Goal: Task Accomplishment & Management: Use online tool/utility

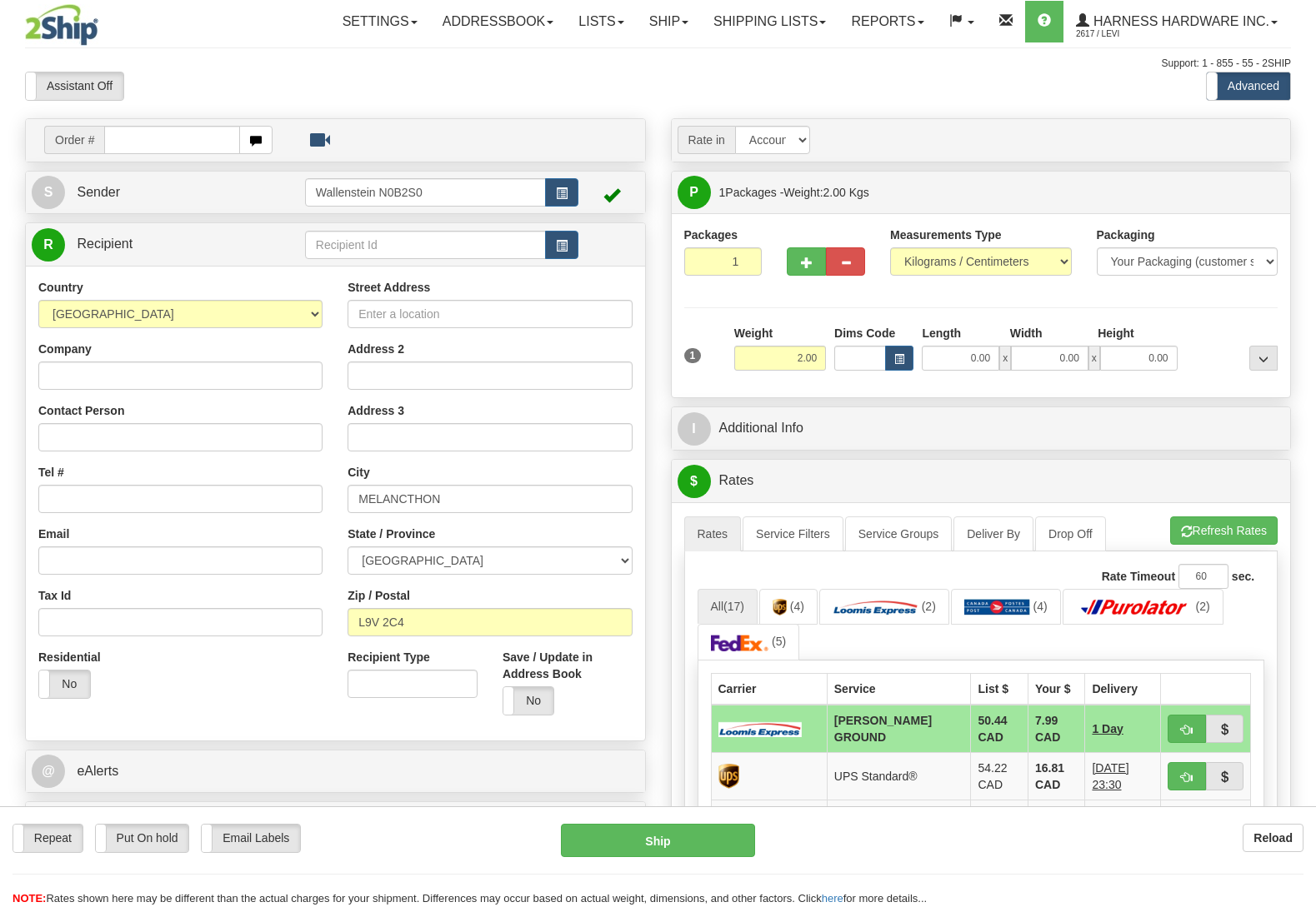
select select "ON"
click at [353, 236] on input "text" at bounding box center [426, 245] width 241 height 28
type input "ygc"
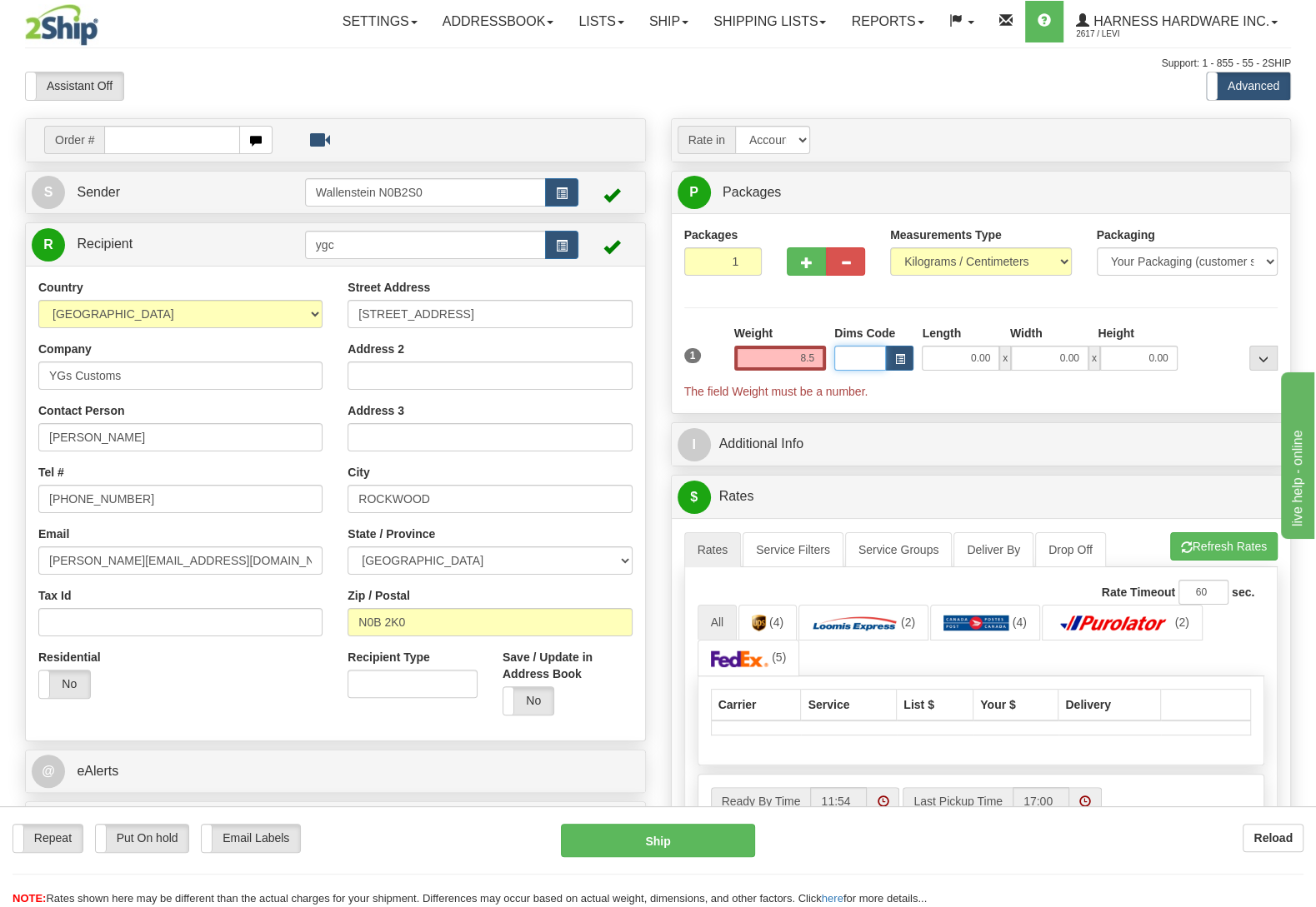
type input "8.50"
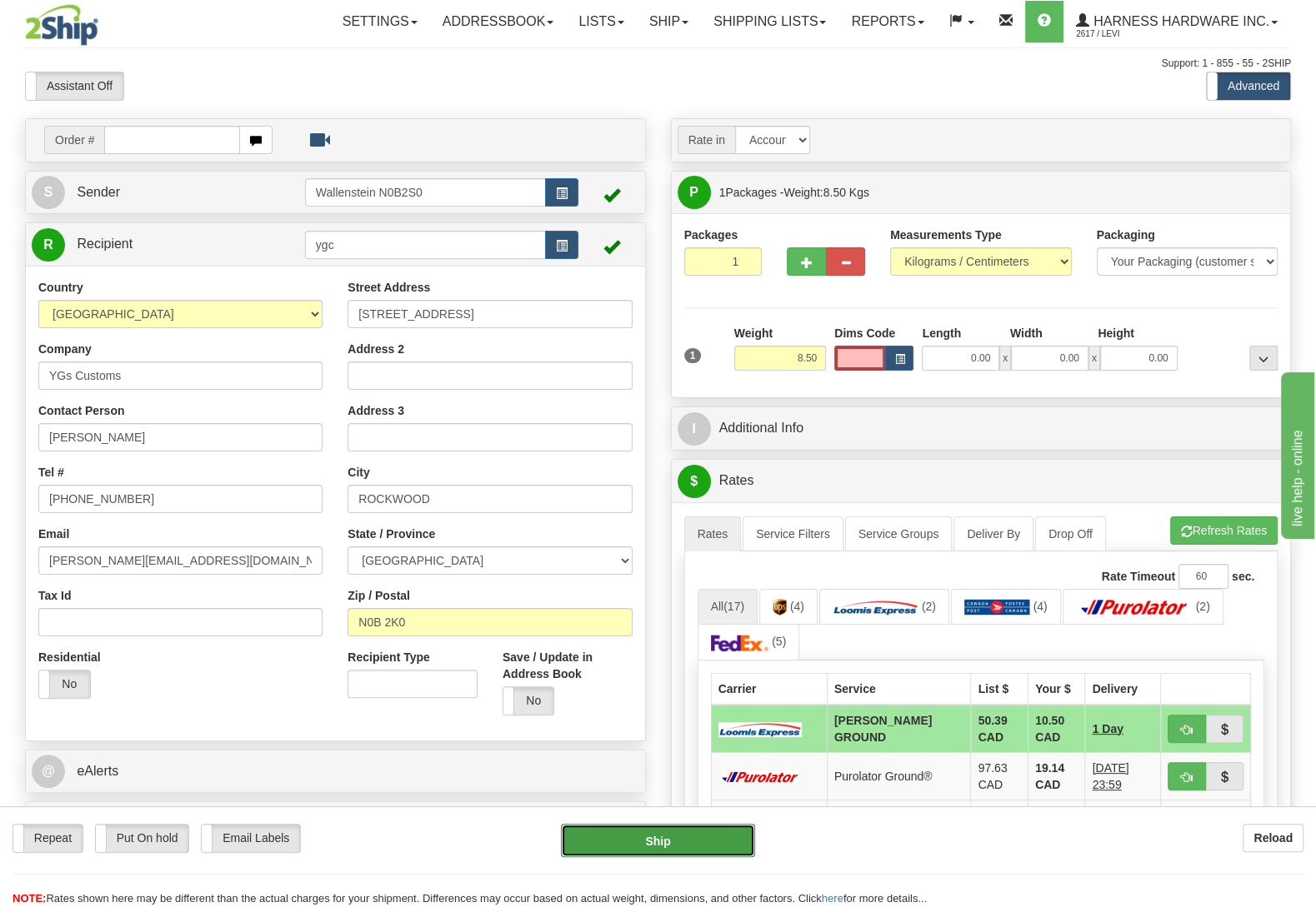
click at [721, 825] on button "Ship" at bounding box center [658, 840] width 194 height 34
type input "DD"
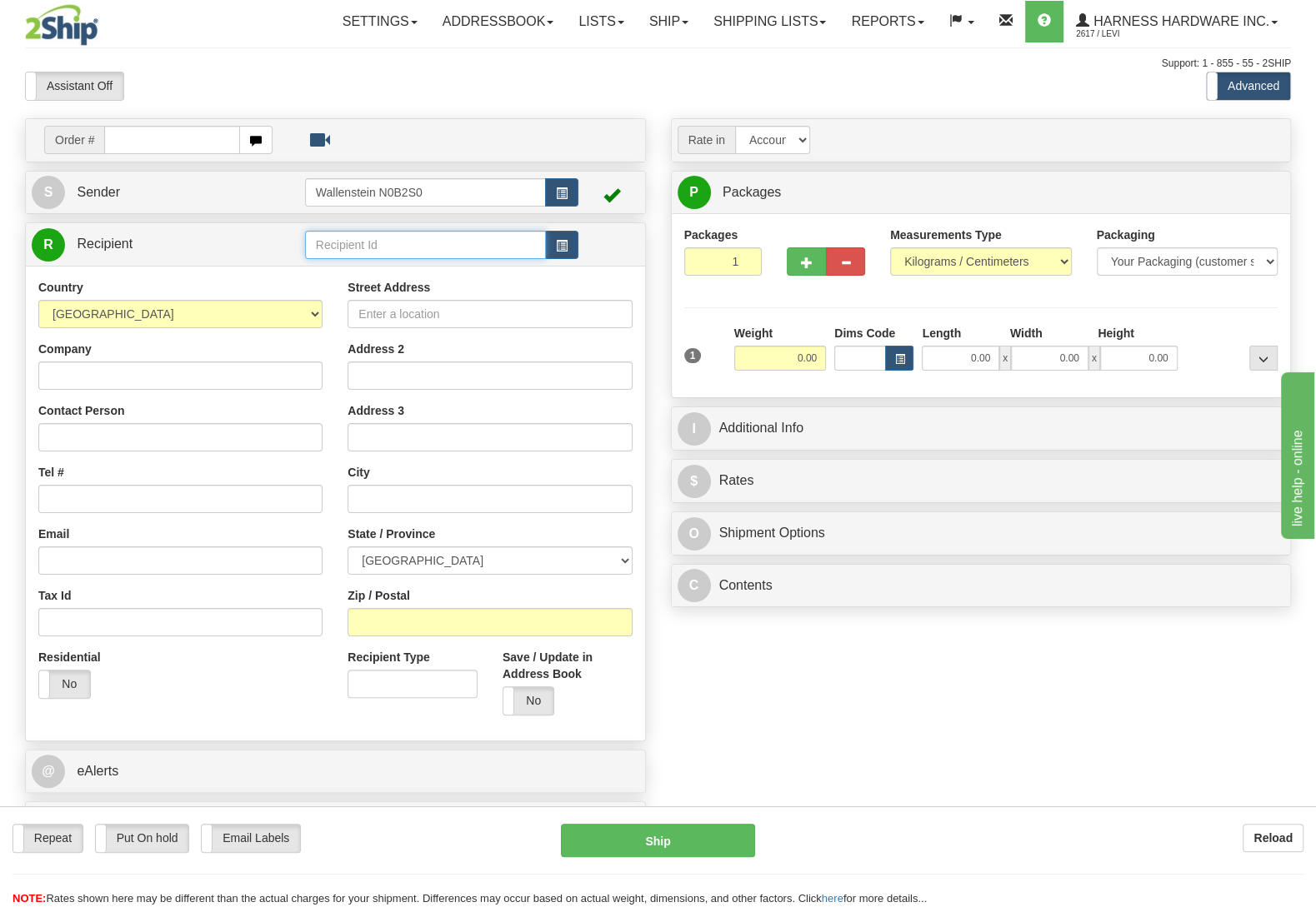
click at [334, 246] on input "text" at bounding box center [426, 245] width 241 height 28
type input "hids"
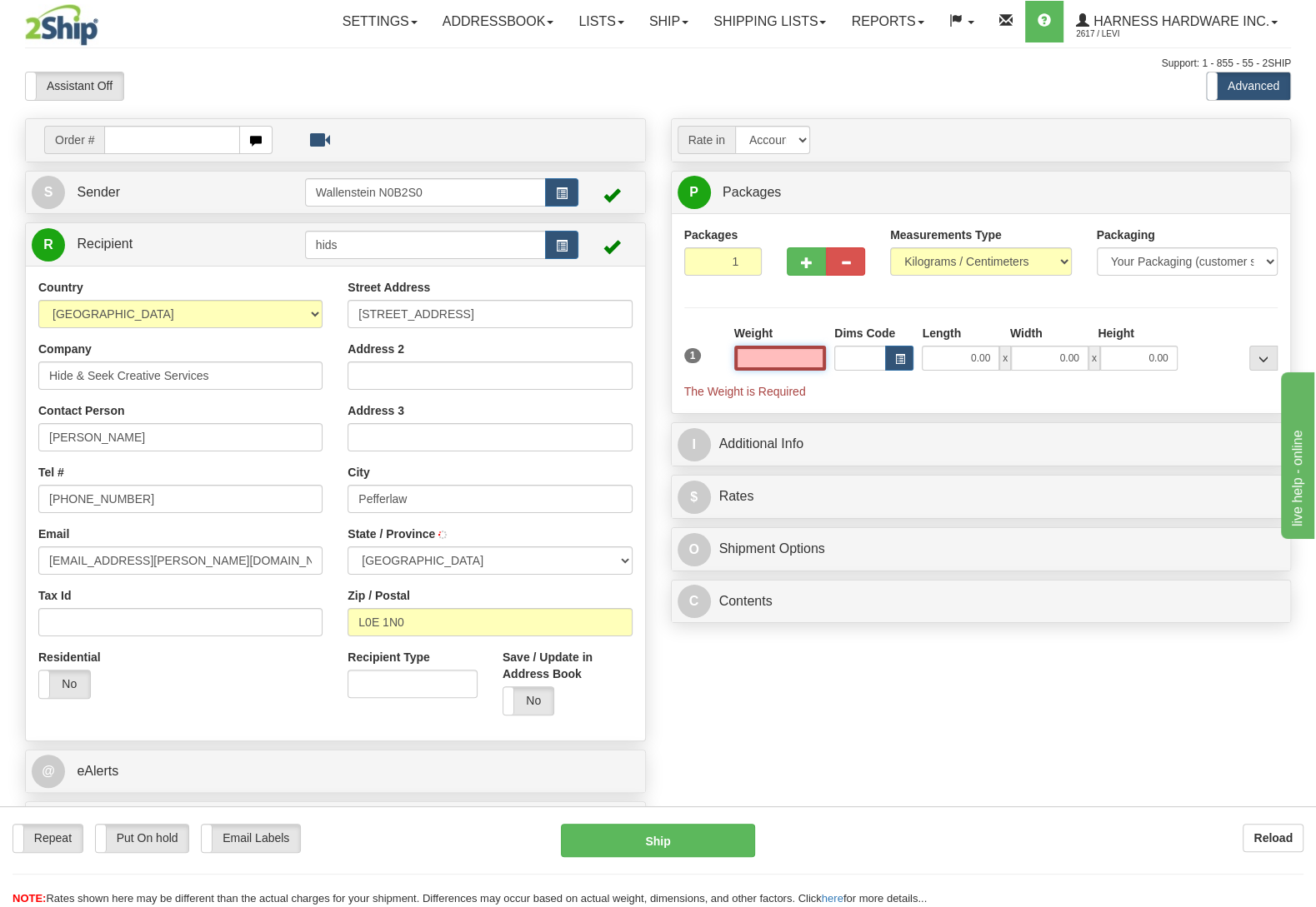
type input "PEFFERLAW"
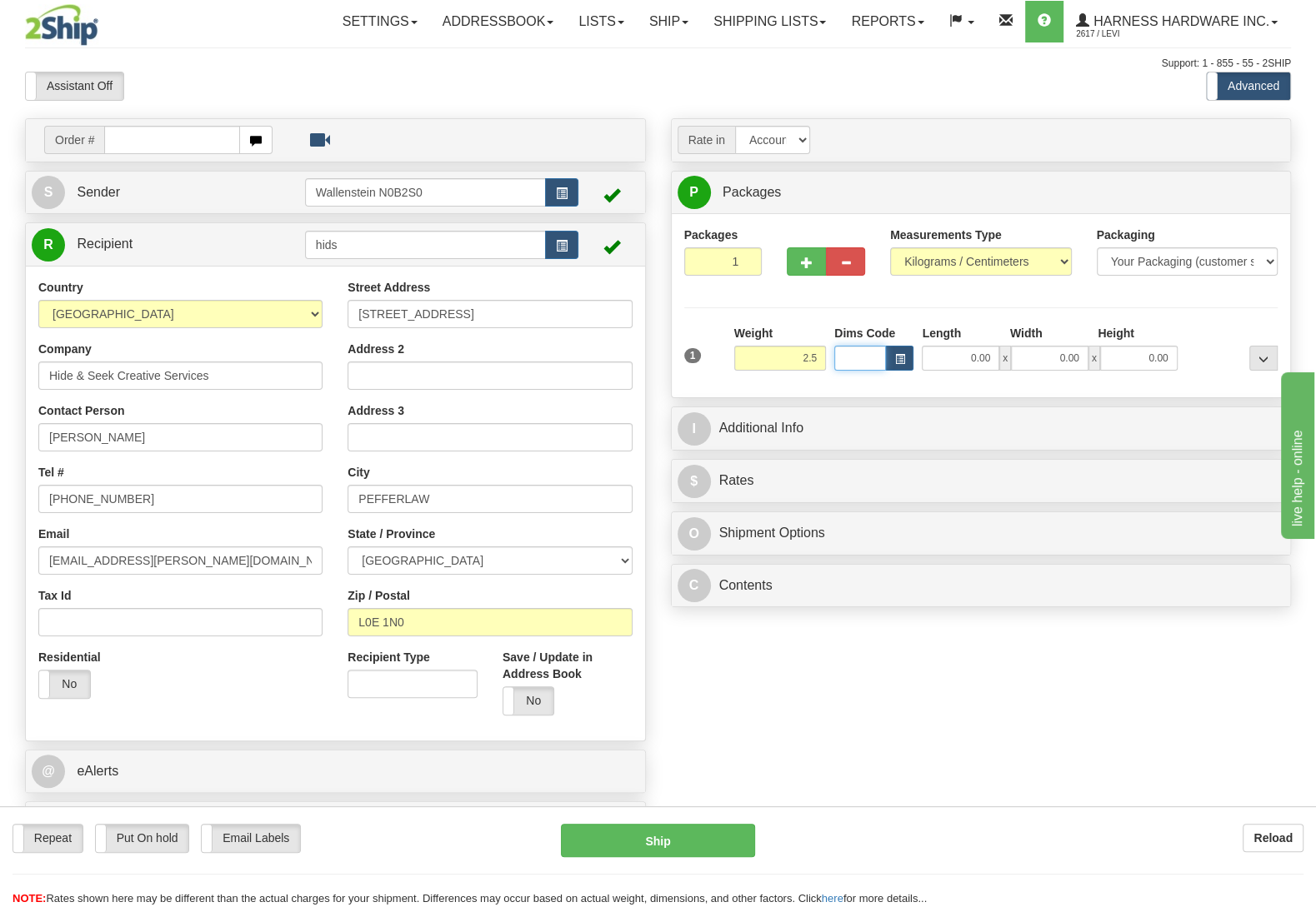
type input "2.50"
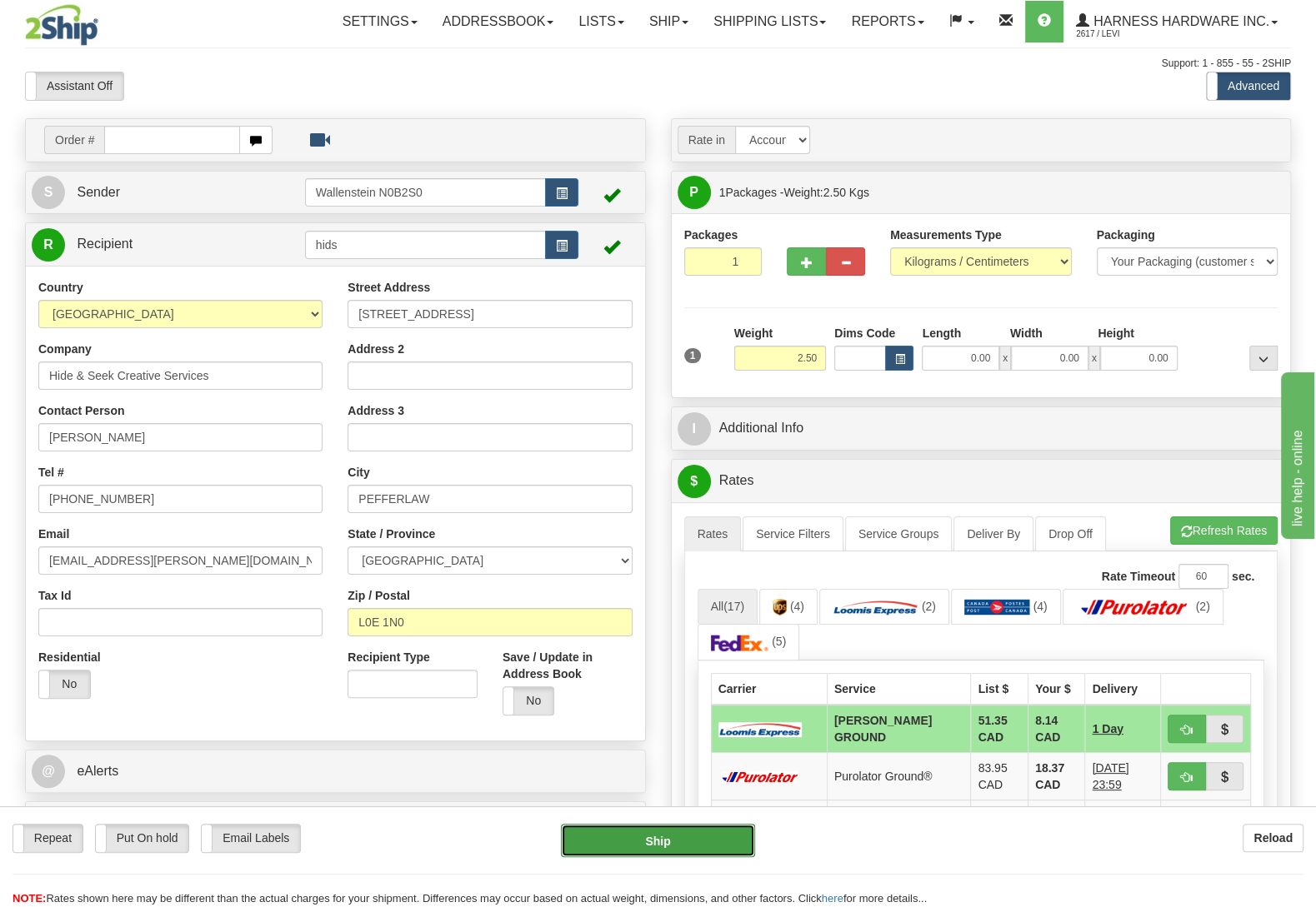
click at [659, 834] on button "Ship" at bounding box center [658, 840] width 194 height 34
type input "DD"
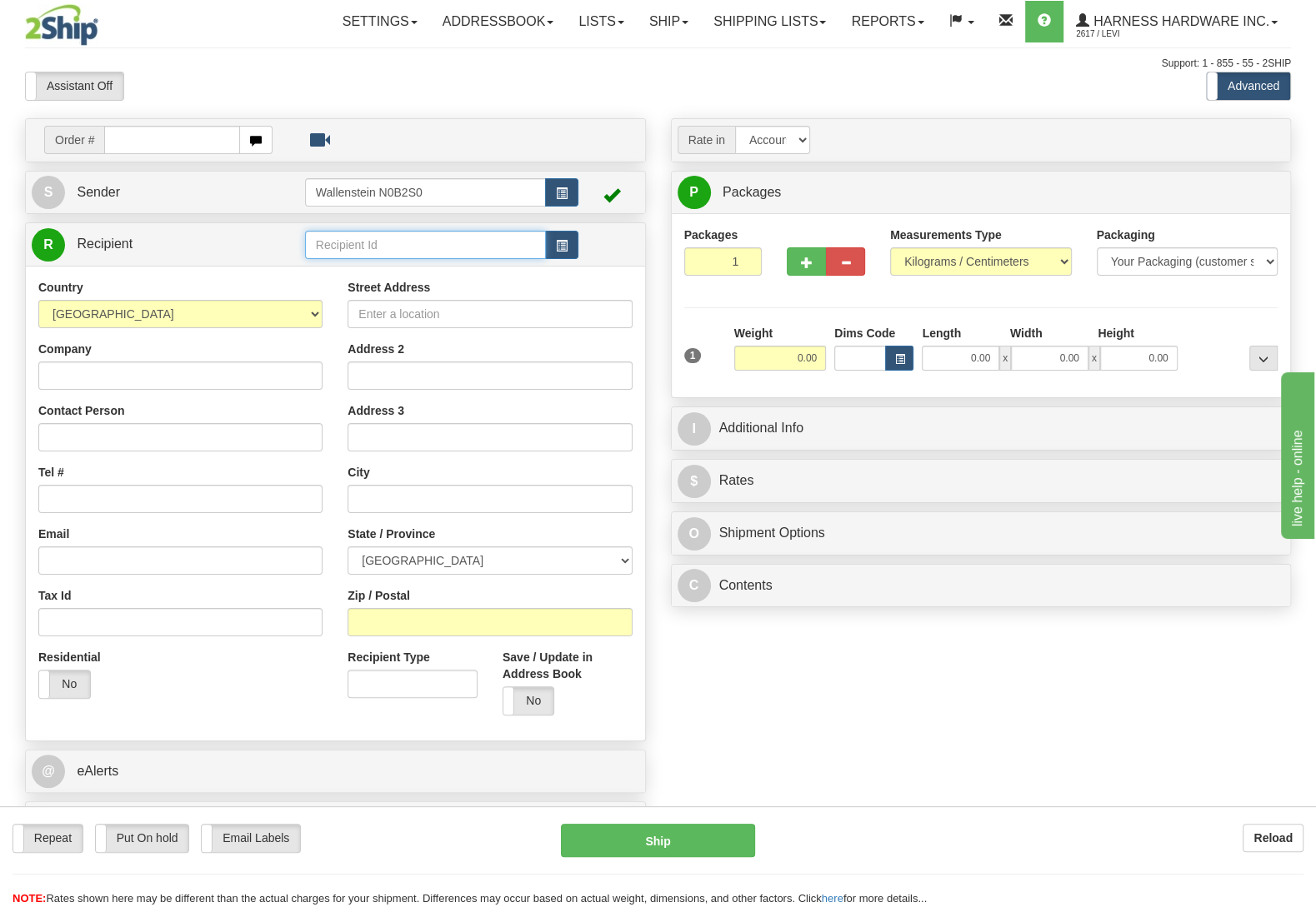
click at [405, 258] on input "text" at bounding box center [426, 245] width 241 height 28
type input "CRECA"
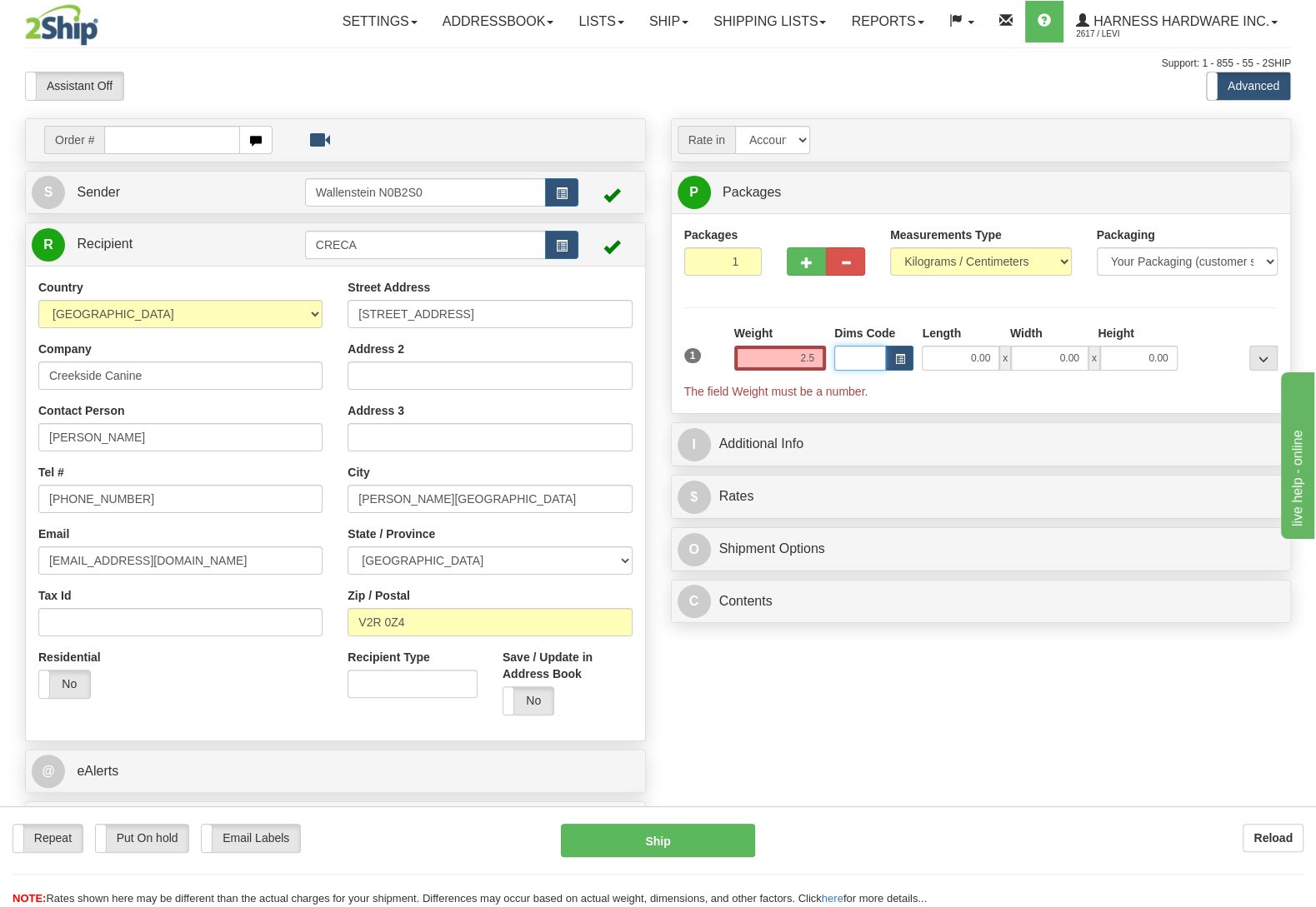
type input "2.50"
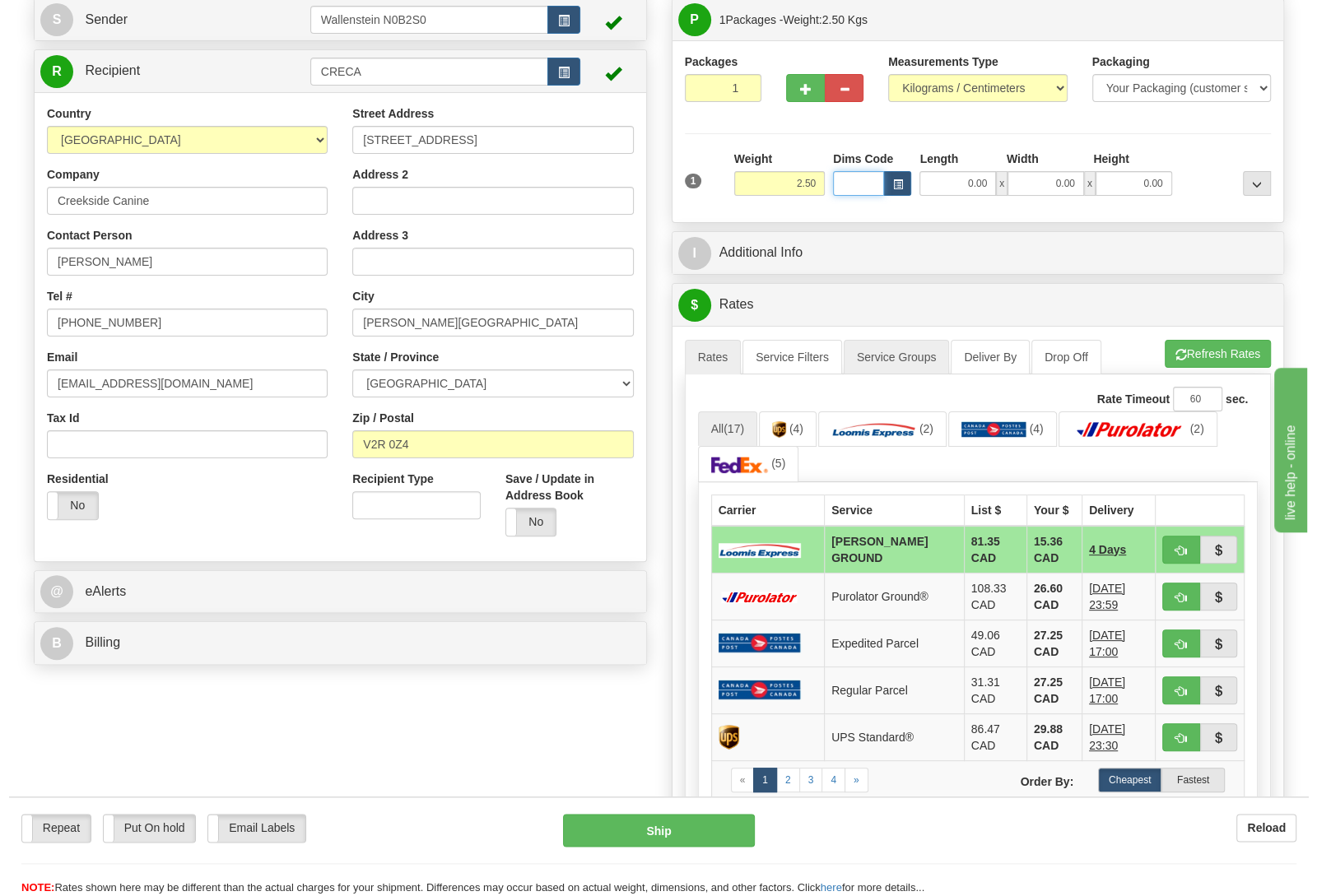
scroll to position [173, 0]
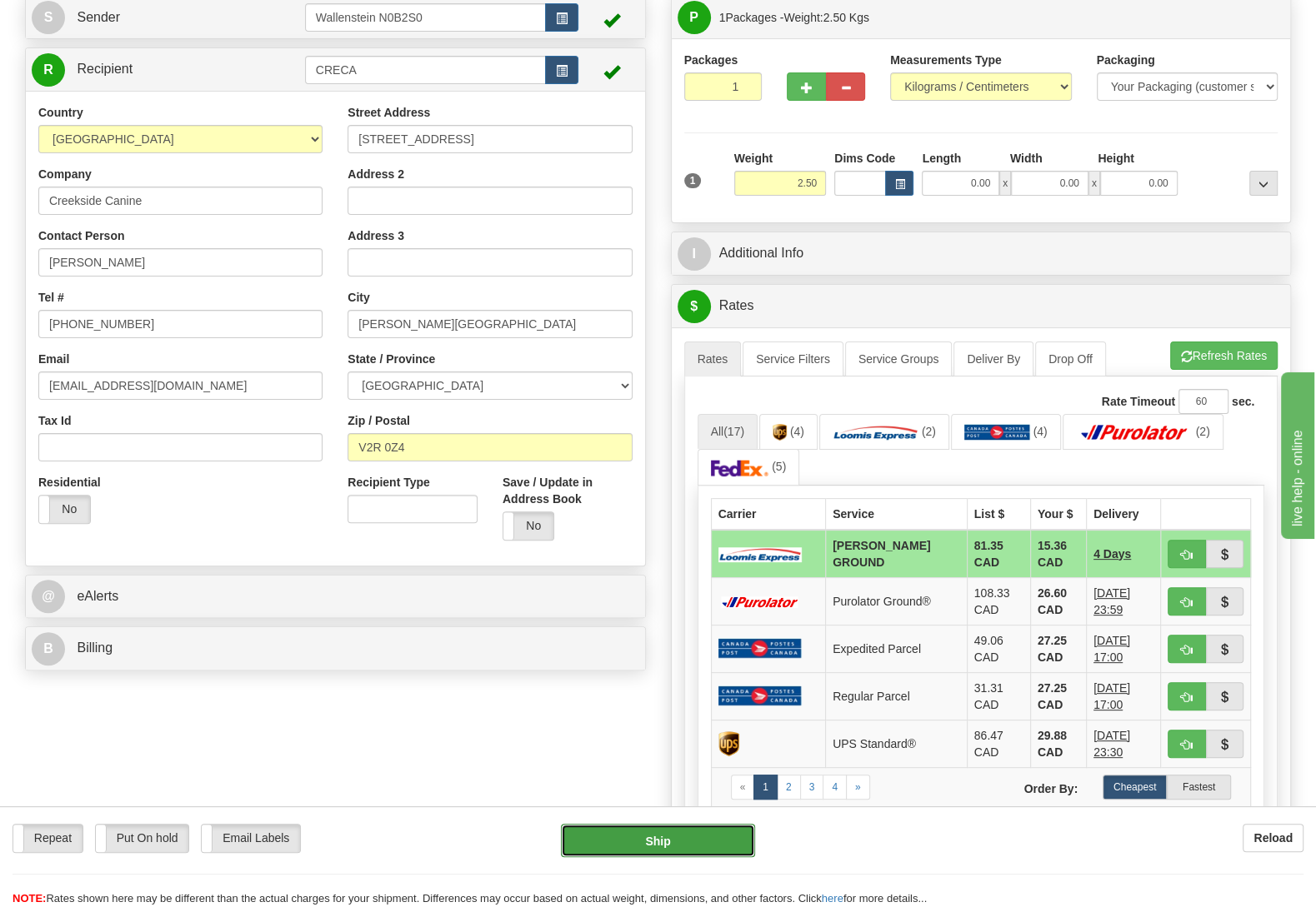
click at [697, 829] on button "Ship" at bounding box center [658, 840] width 194 height 34
type input "DD"
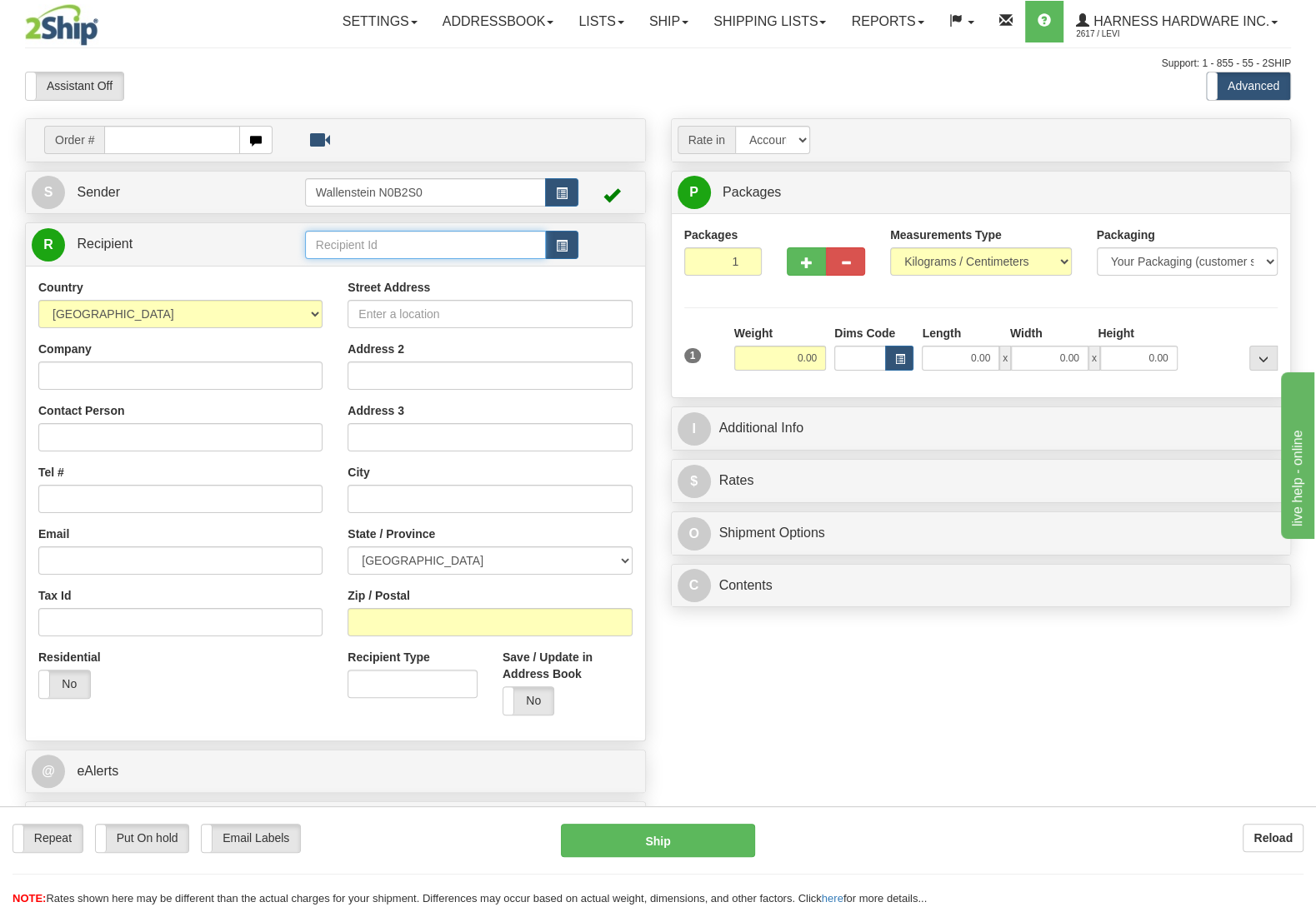
click at [390, 253] on input "text" at bounding box center [426, 245] width 241 height 28
type input "nat3"
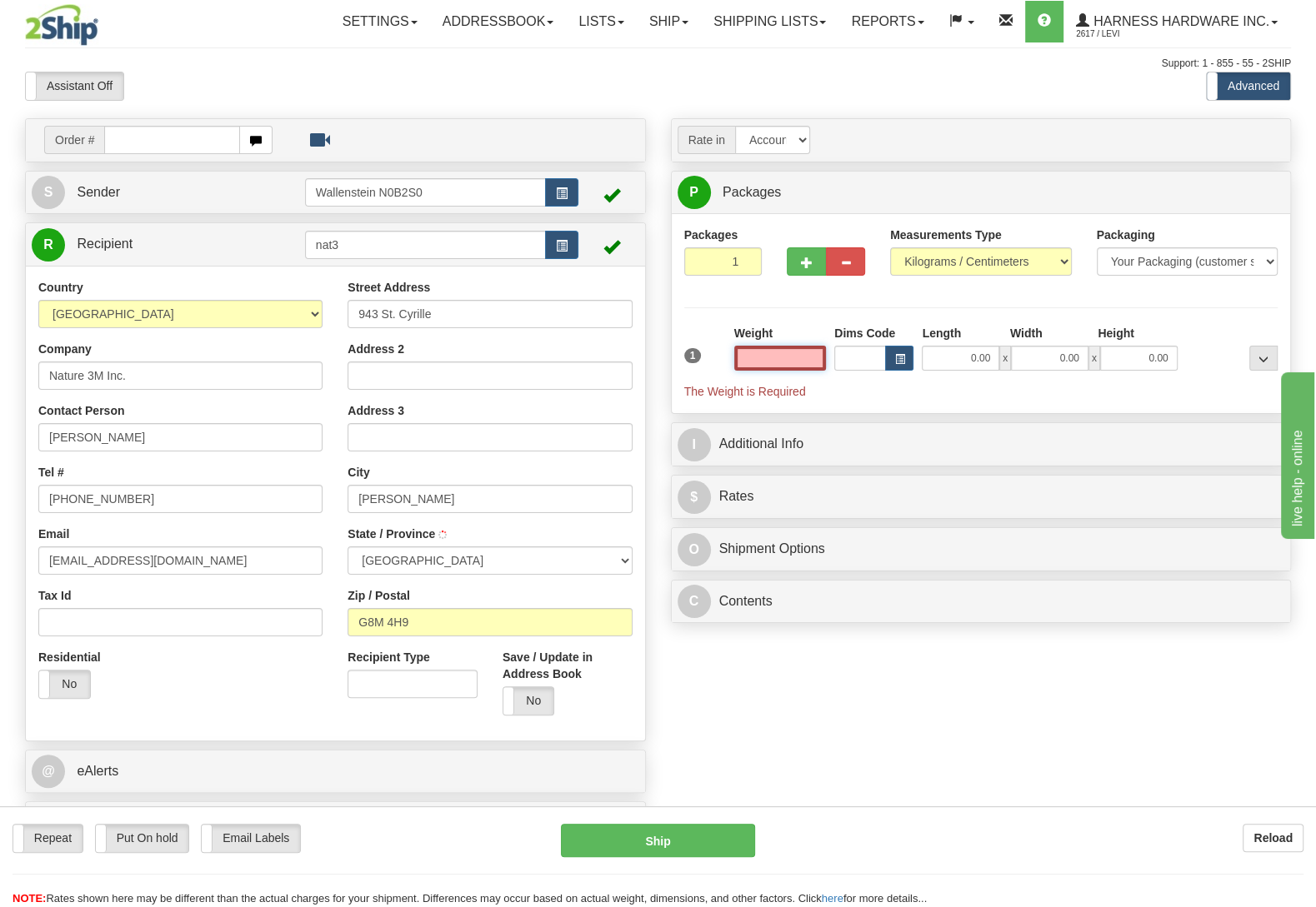
type input "NORMANDIN"
type input "2.50"
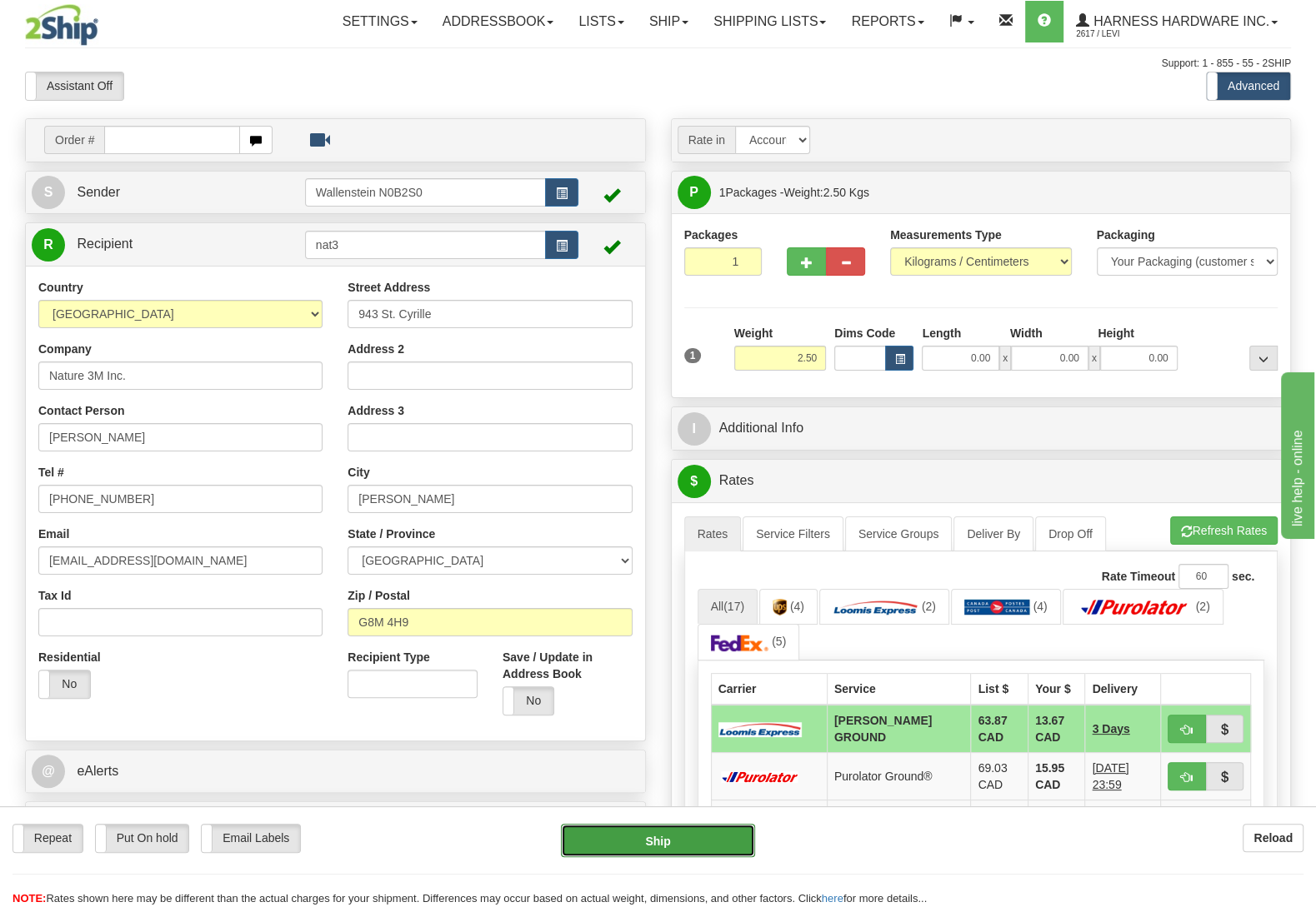
click at [646, 848] on button "Ship" at bounding box center [658, 840] width 194 height 34
type input "DD"
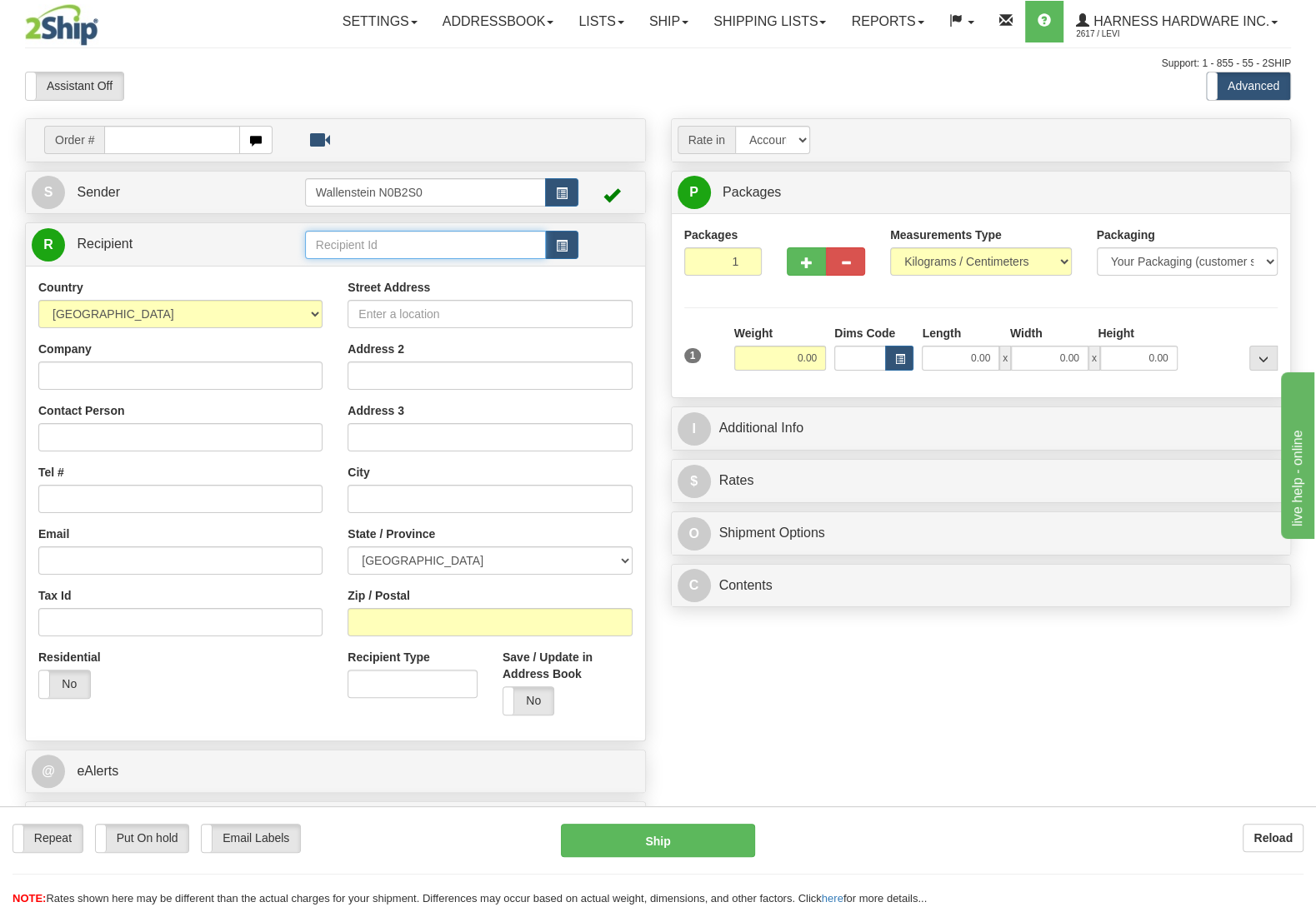
click at [367, 254] on input "text" at bounding box center [426, 245] width 241 height 28
type input "bloc"
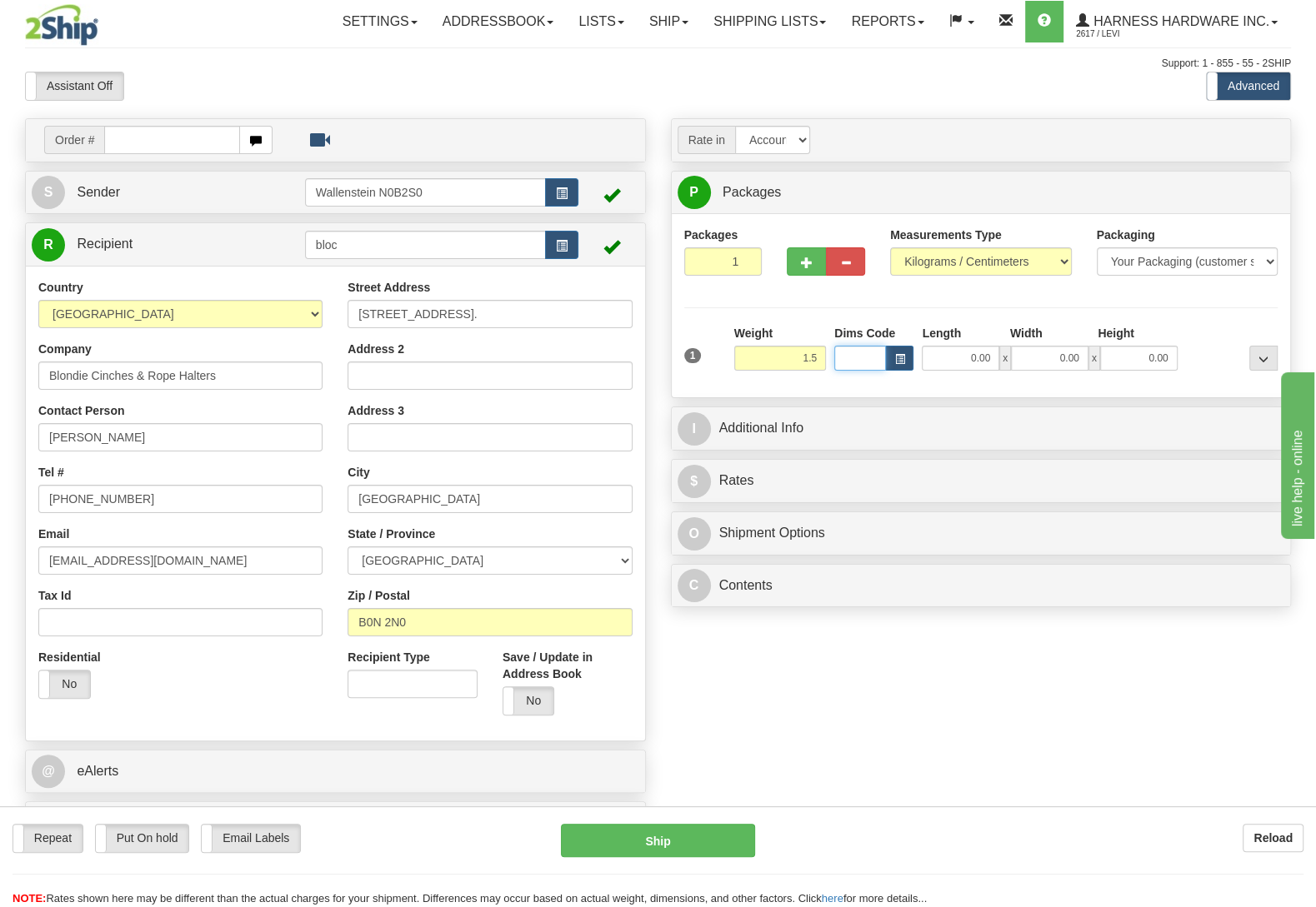
type input "1.50"
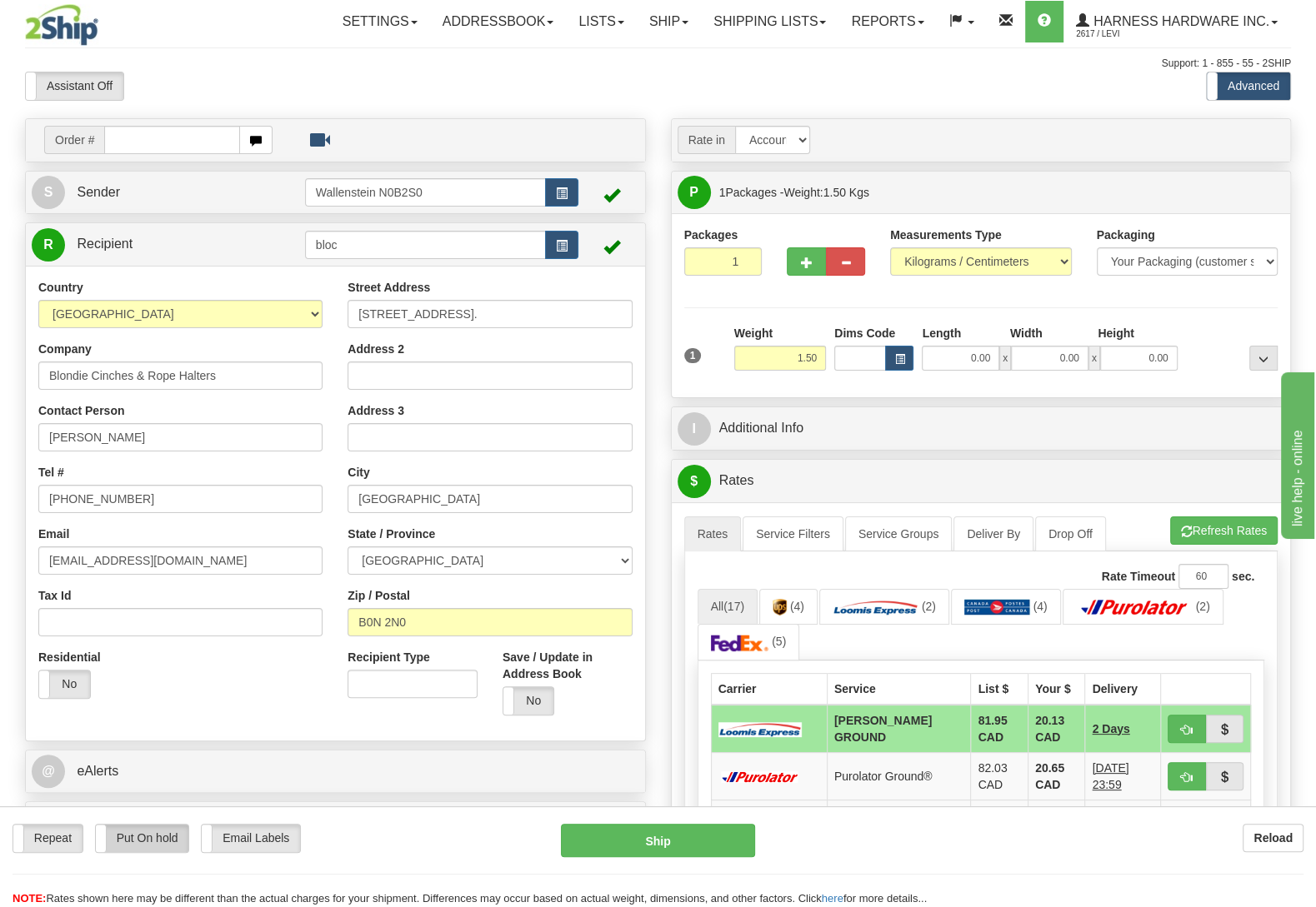
click at [149, 834] on label "Put On hold" at bounding box center [142, 838] width 93 height 27
click at [295, 838] on label "Print Order Slip" at bounding box center [261, 838] width 119 height 27
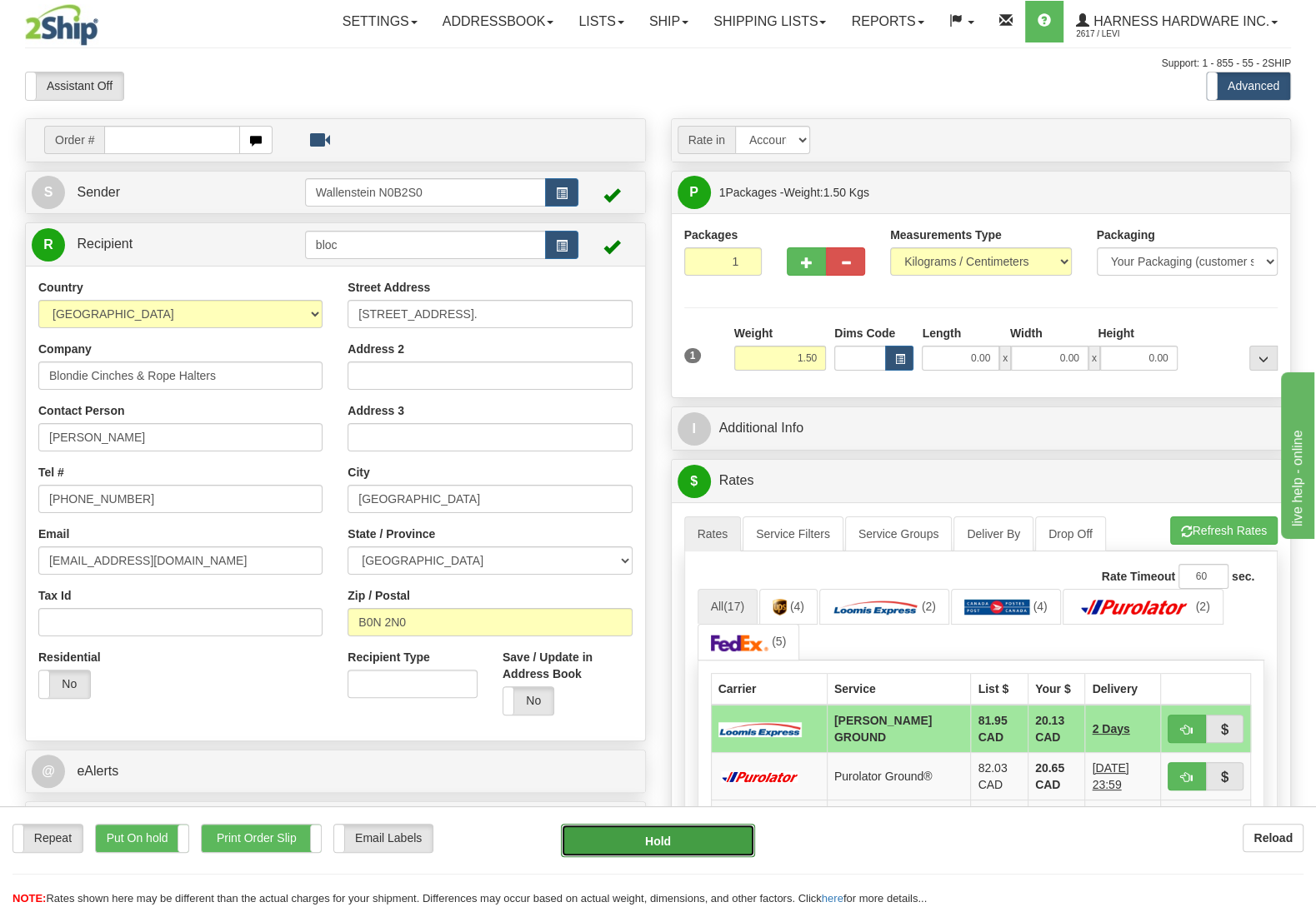
click at [636, 832] on button "Hold" at bounding box center [658, 840] width 194 height 34
type input "DD"
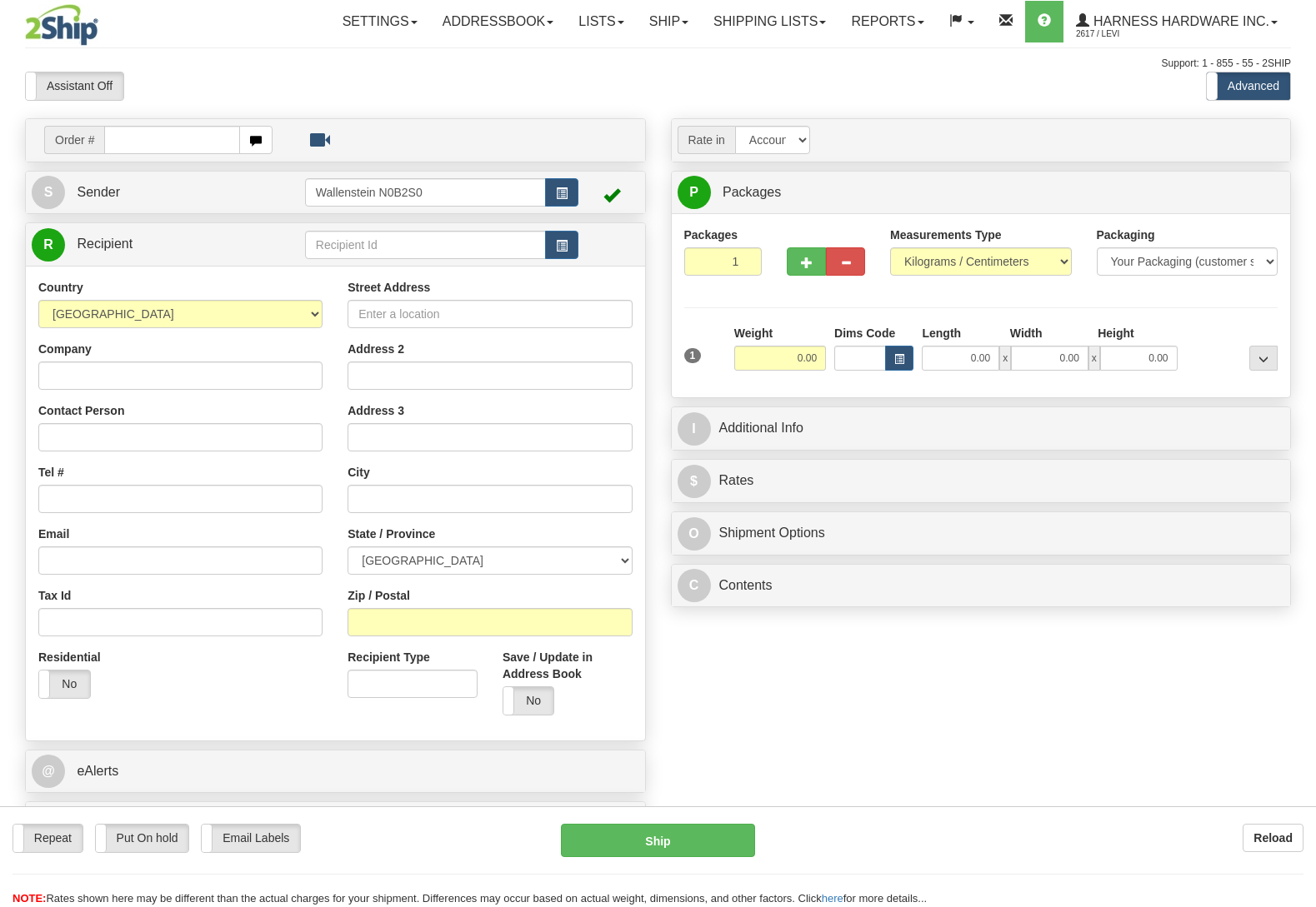
click at [646, 27] on link "Ship" at bounding box center [668, 22] width 64 height 42
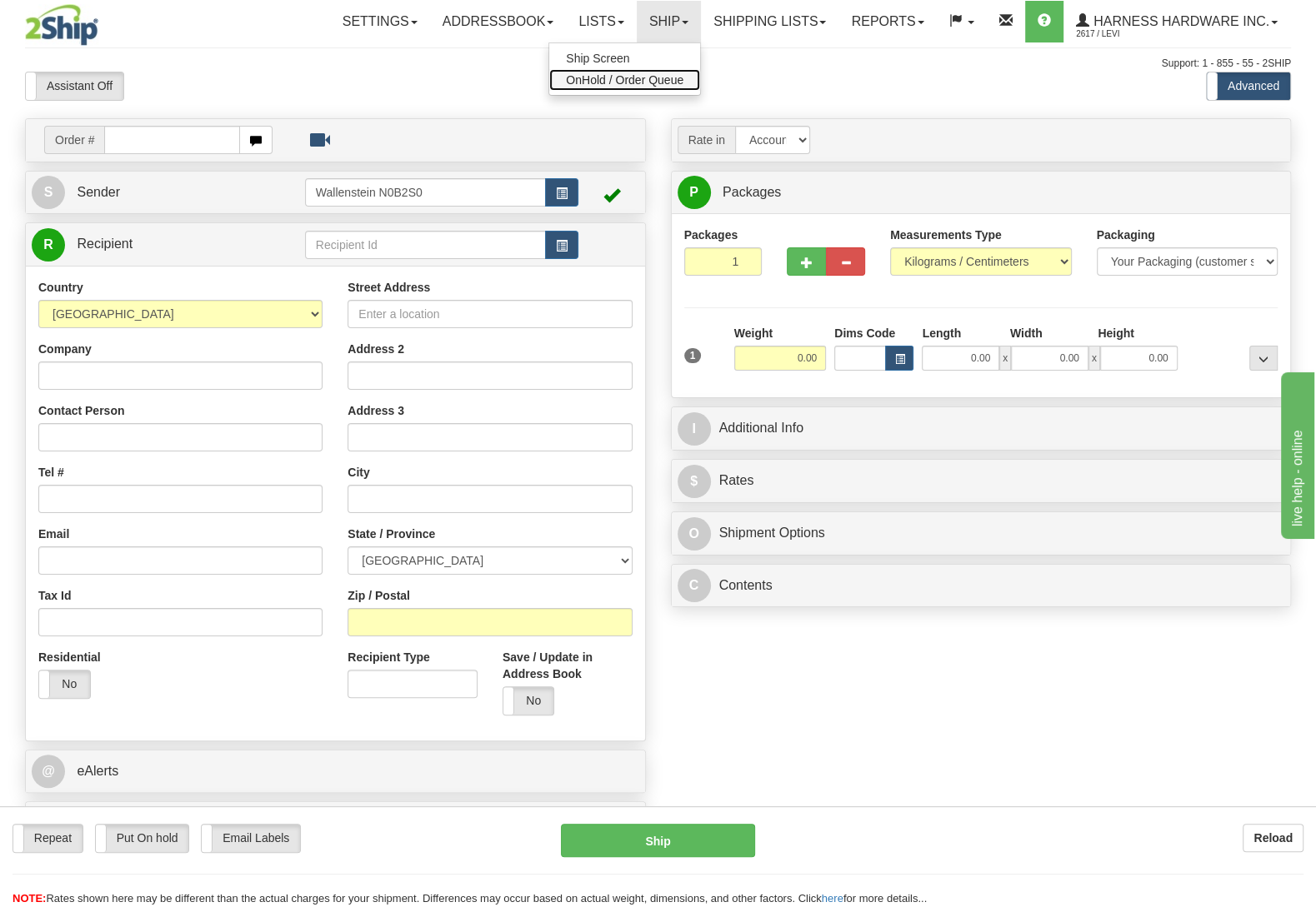
click at [628, 82] on span "OnHold / Order Queue" at bounding box center [624, 80] width 118 height 14
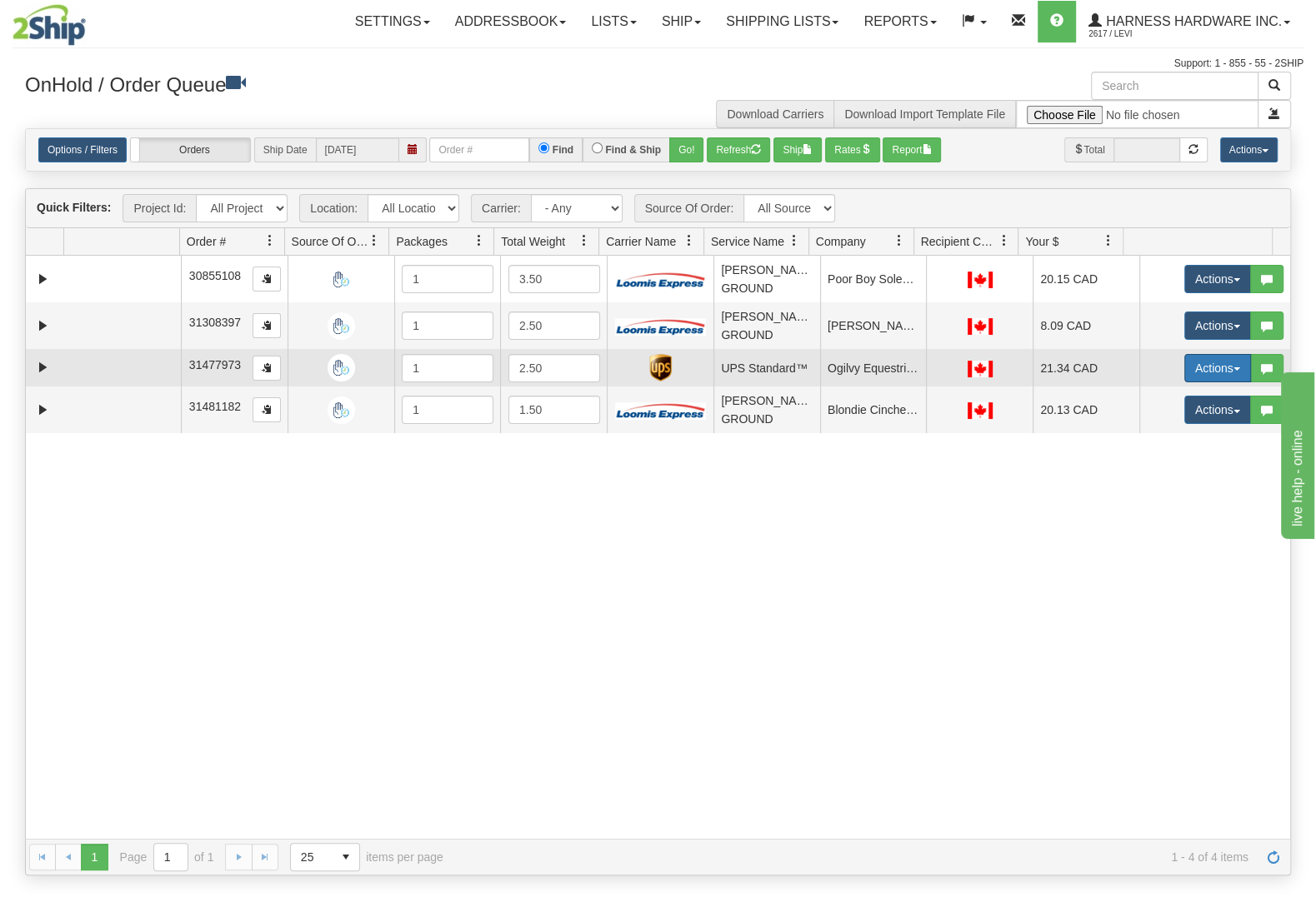
click at [1206, 365] on button "Actions" at bounding box center [1218, 368] width 67 height 28
click at [1158, 400] on link "Open" at bounding box center [1183, 400] width 133 height 22
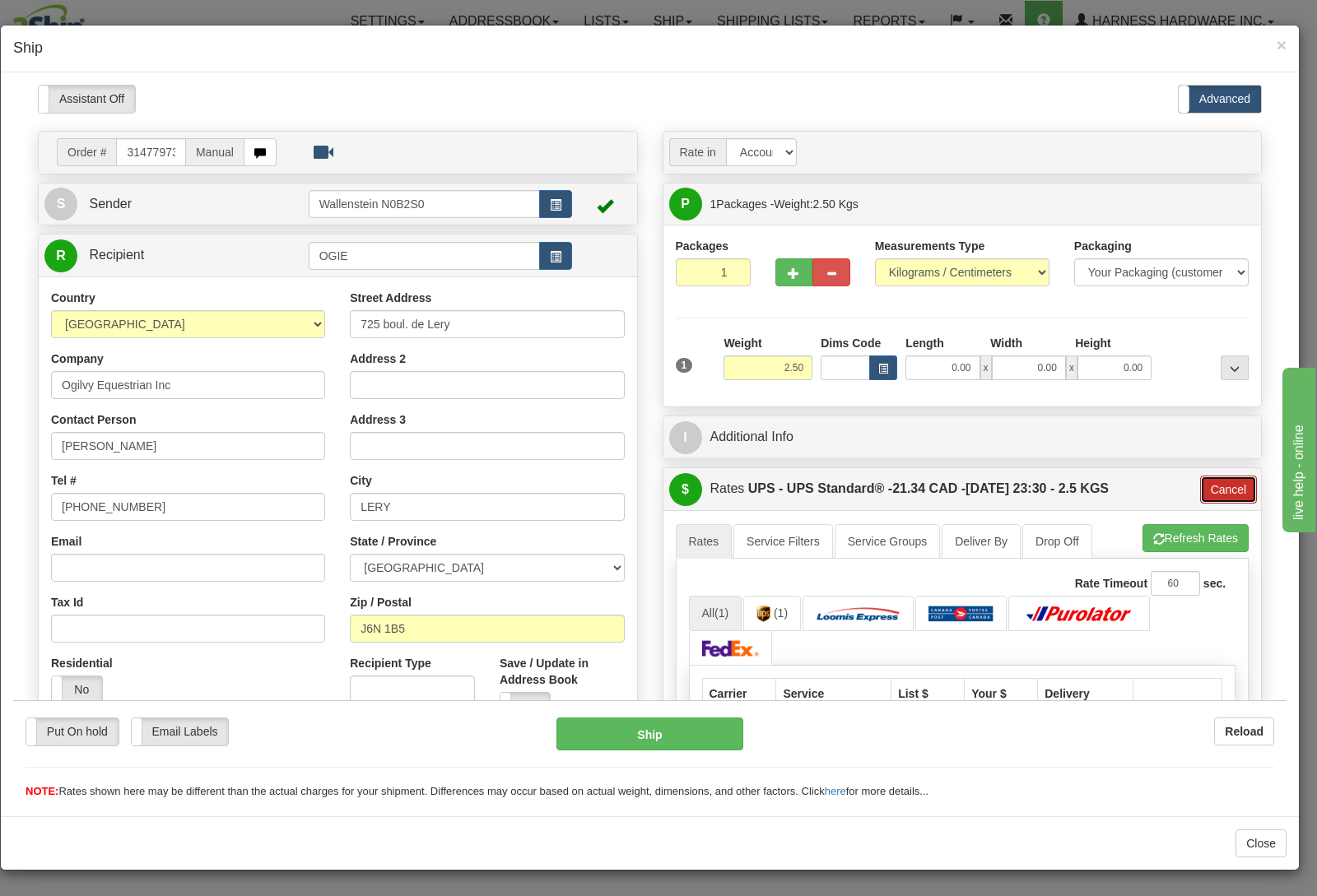
click at [1201, 495] on button "Cancel" at bounding box center [1229, 489] width 57 height 28
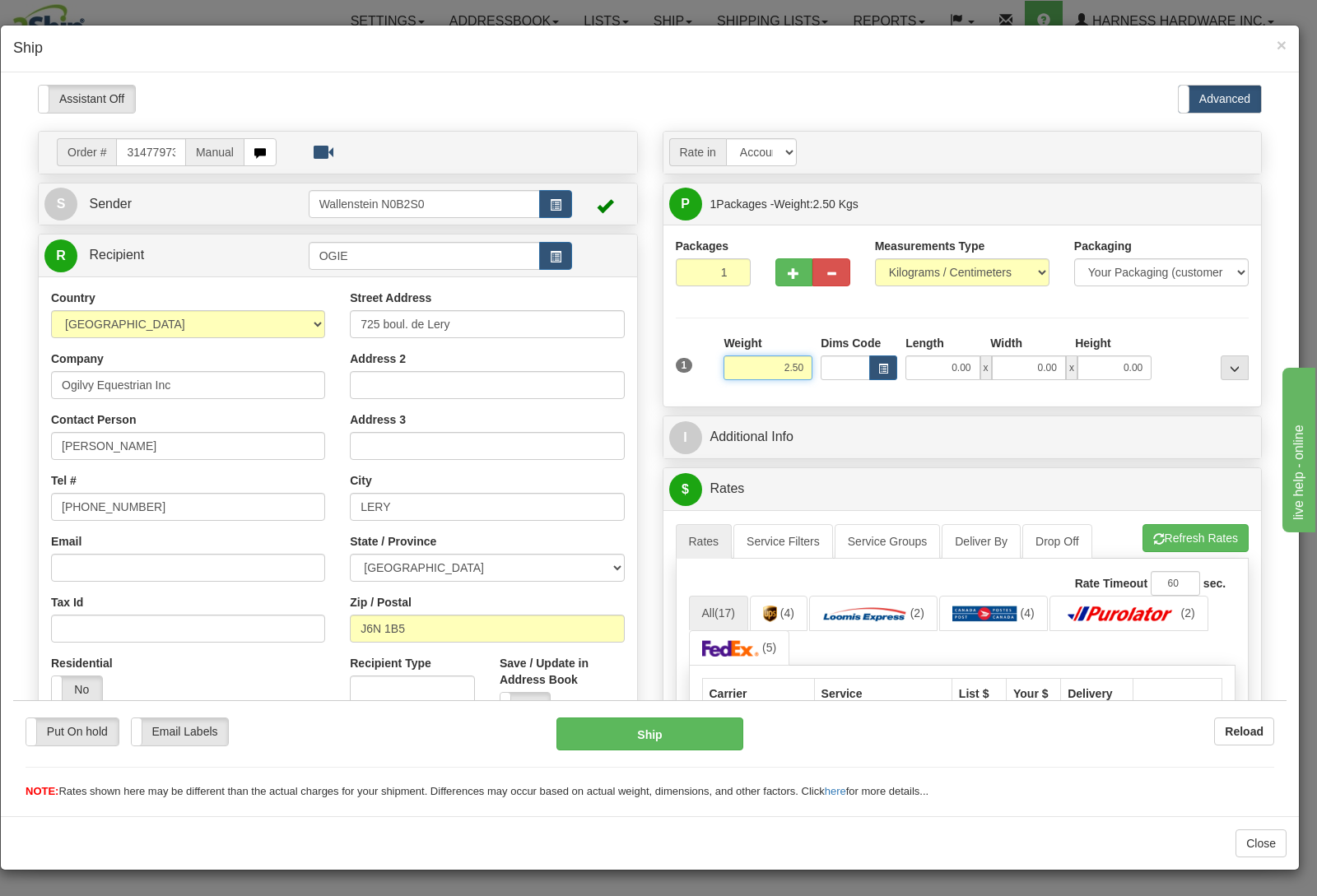
drag, startPoint x: 755, startPoint y: 370, endPoint x: 1065, endPoint y: 383, distance: 310.3
click at [812, 380] on input "2.50" at bounding box center [767, 367] width 89 height 25
type input "3.00"
drag, startPoint x: 797, startPoint y: 56, endPoint x: 800, endPoint y: 77, distance: 21.2
click at [797, 57] on h4 "Ship" at bounding box center [650, 48] width 1273 height 21
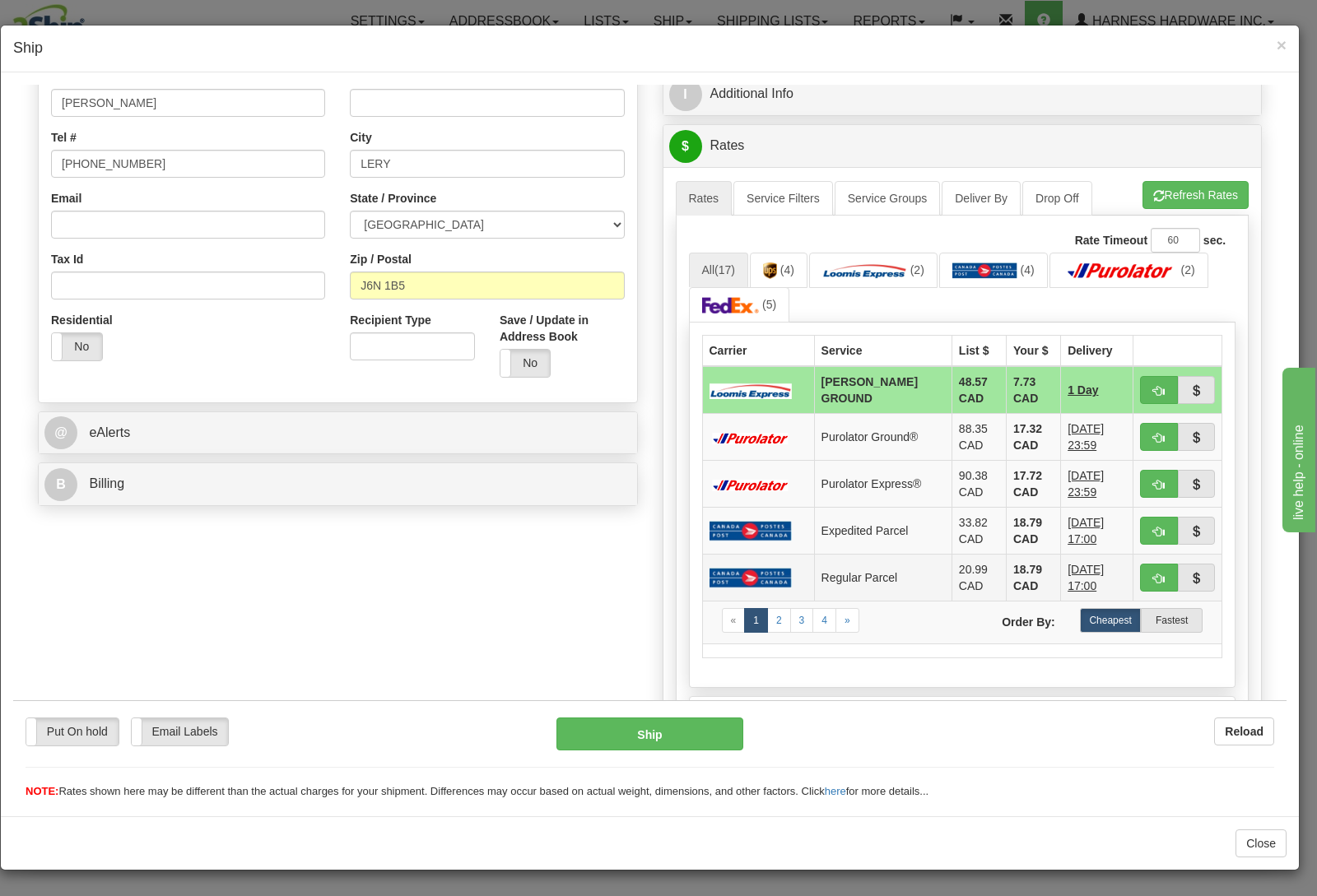
scroll to position [346, 0]
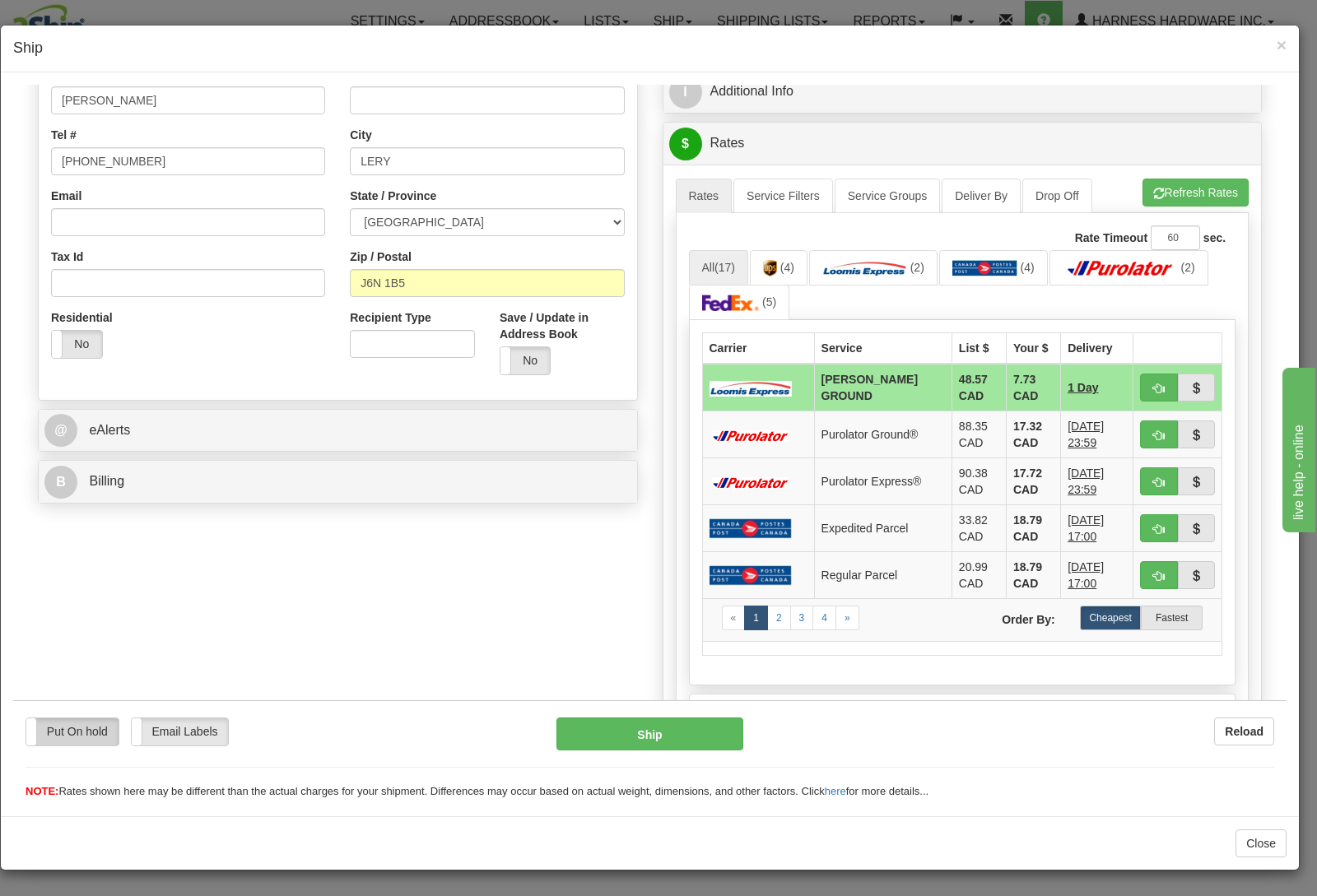
click at [94, 740] on label "Put On hold" at bounding box center [72, 731] width 92 height 27
click at [656, 731] on button "Hold" at bounding box center [651, 733] width 188 height 33
type input "DD"
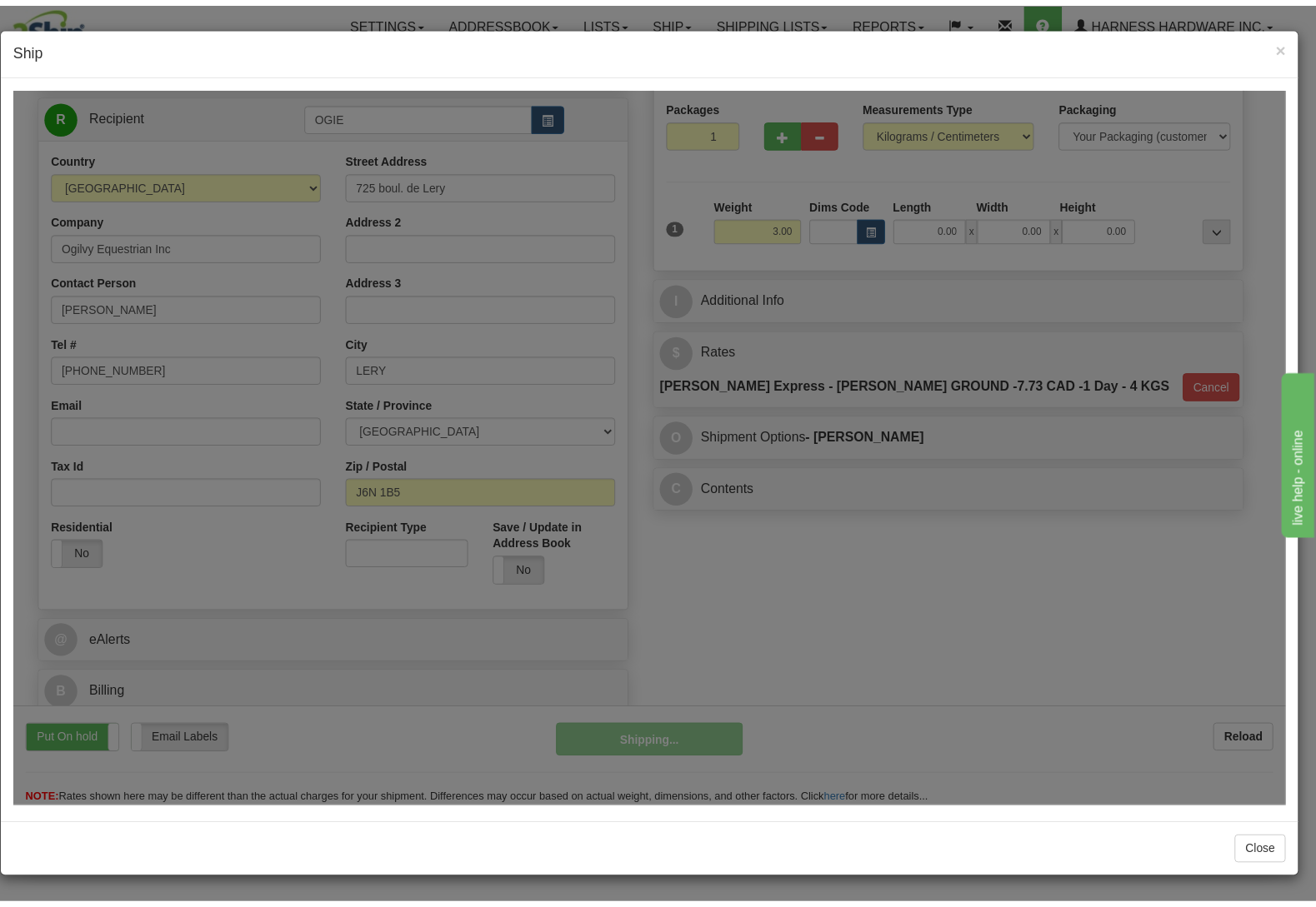
scroll to position [148, 0]
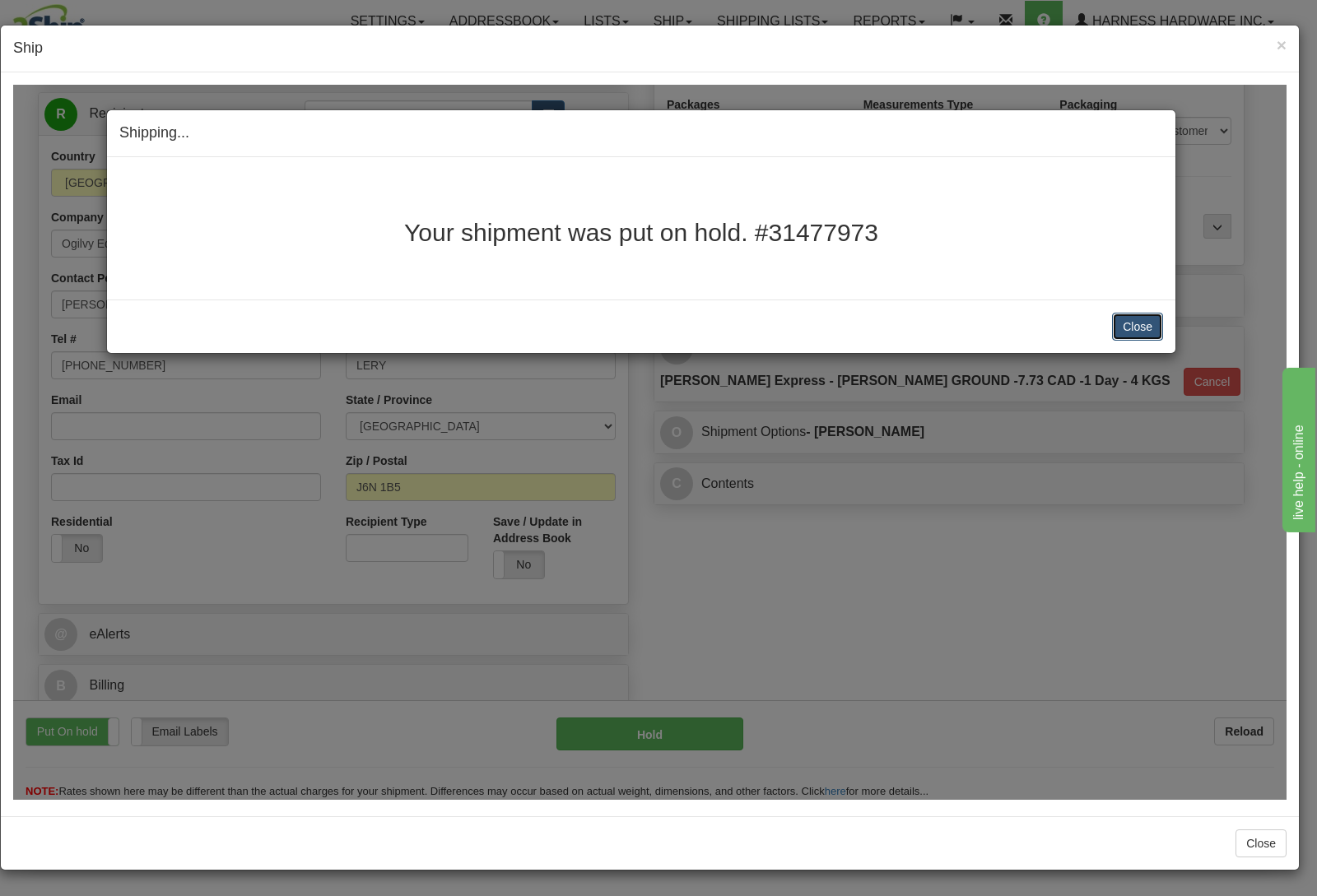
click at [1151, 328] on button "Close" at bounding box center [1137, 325] width 51 height 28
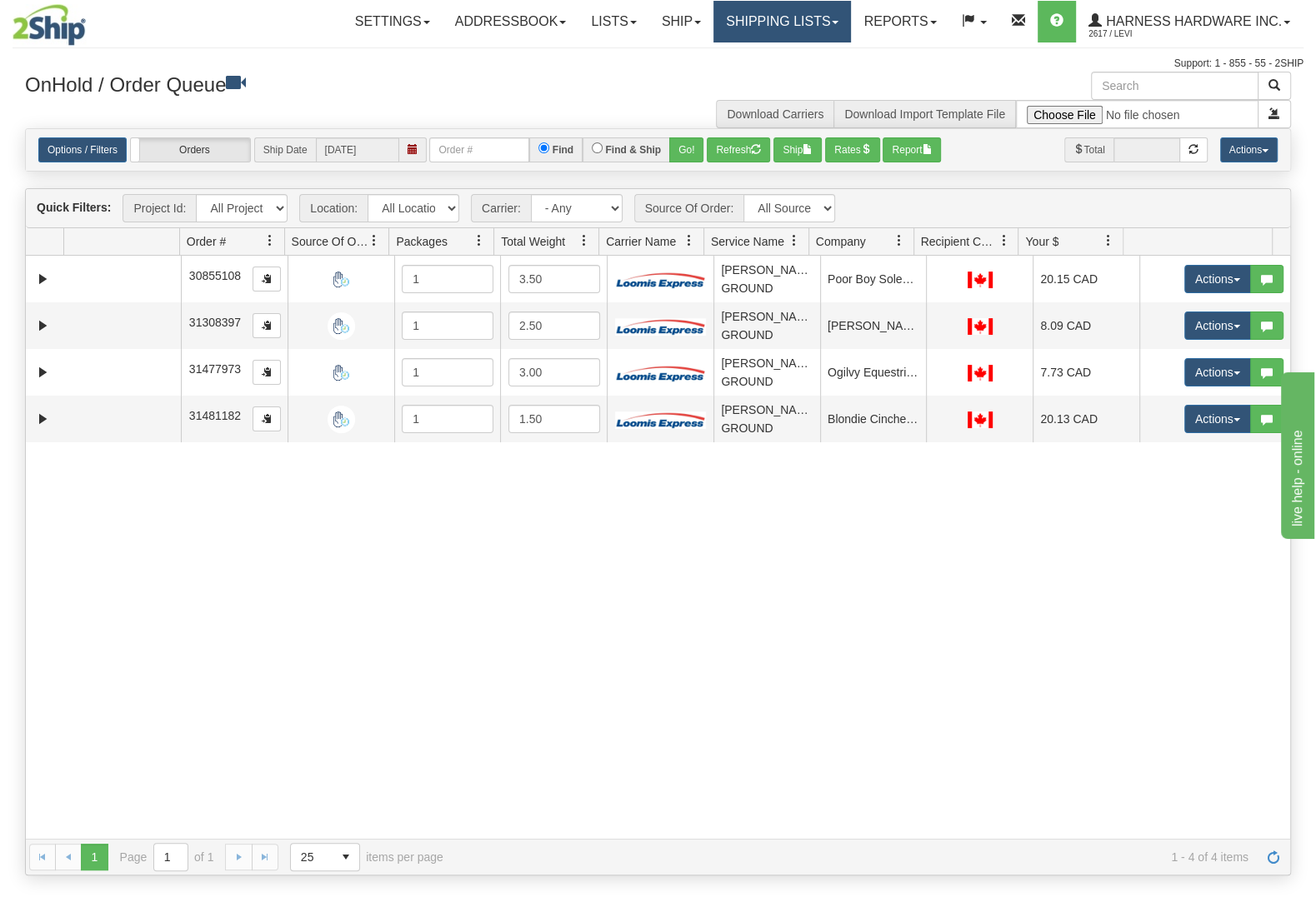
click at [762, 29] on link "Shipping lists" at bounding box center [782, 22] width 138 height 42
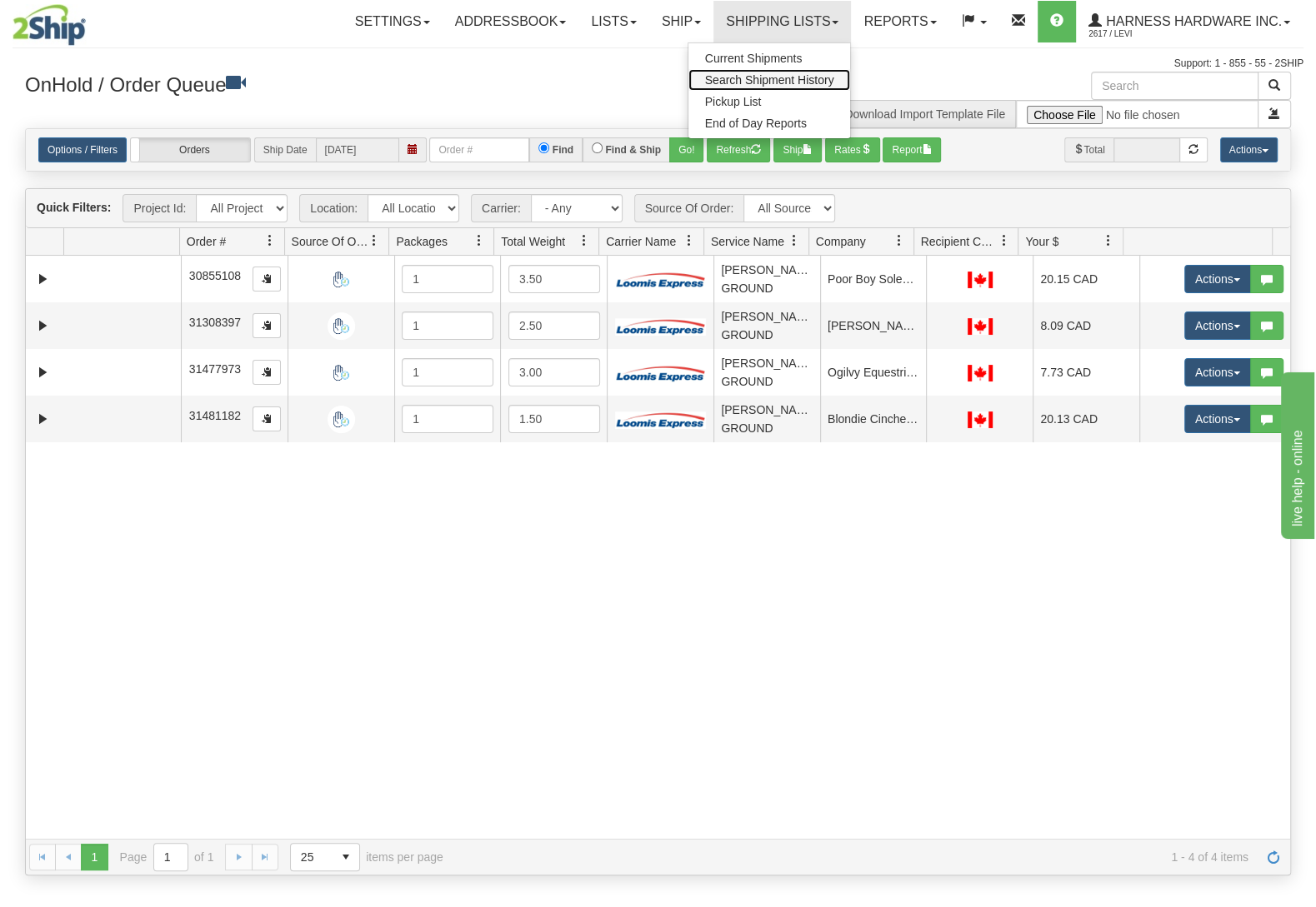
click at [781, 82] on span "Search Shipment History" at bounding box center [769, 80] width 130 height 14
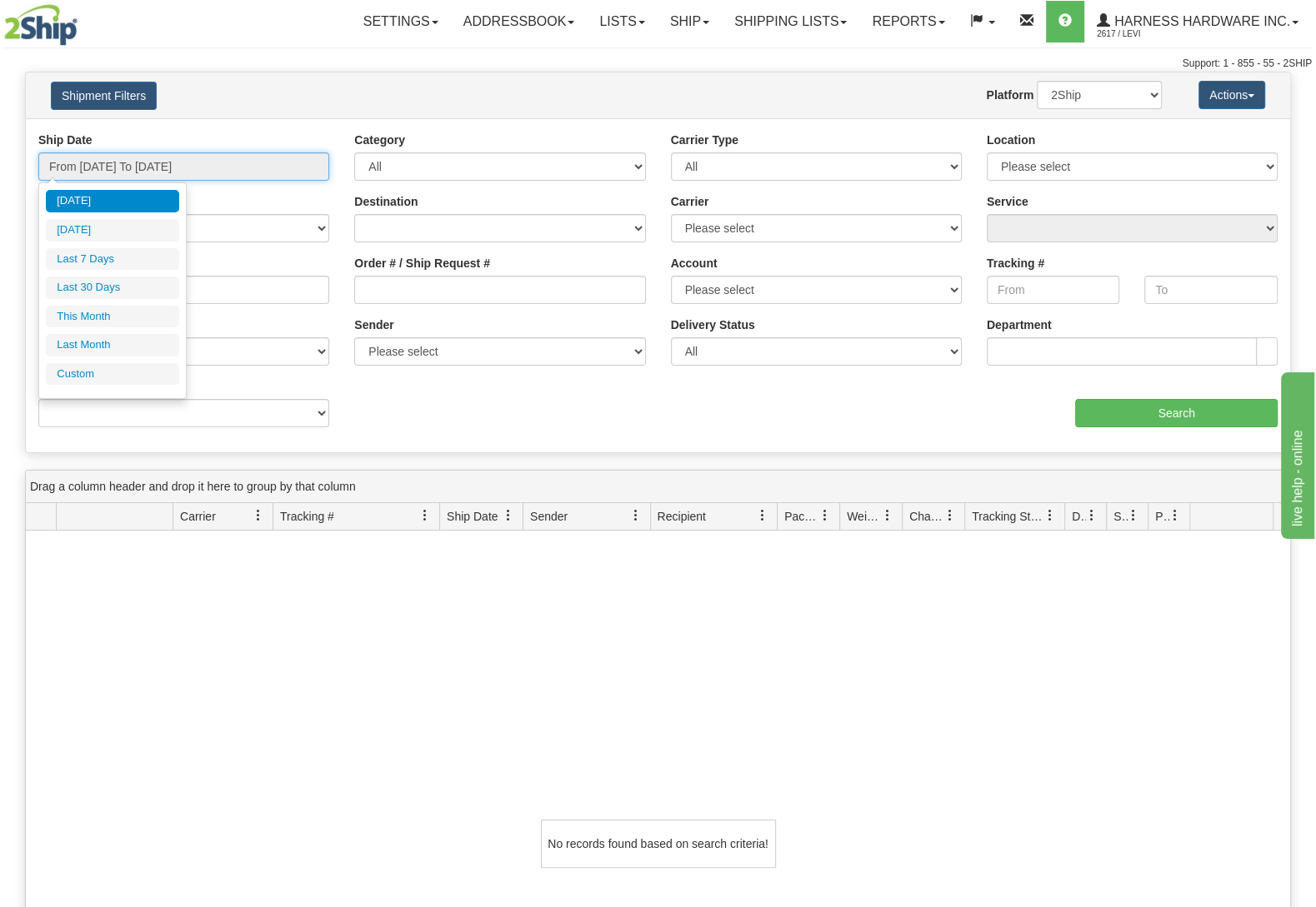
click at [186, 170] on input "From 08/17/2025 To 08/18/2025" at bounding box center [183, 166] width 291 height 28
type input "08/01/2025"
type input "08/31/2025"
type input "[DATE]"
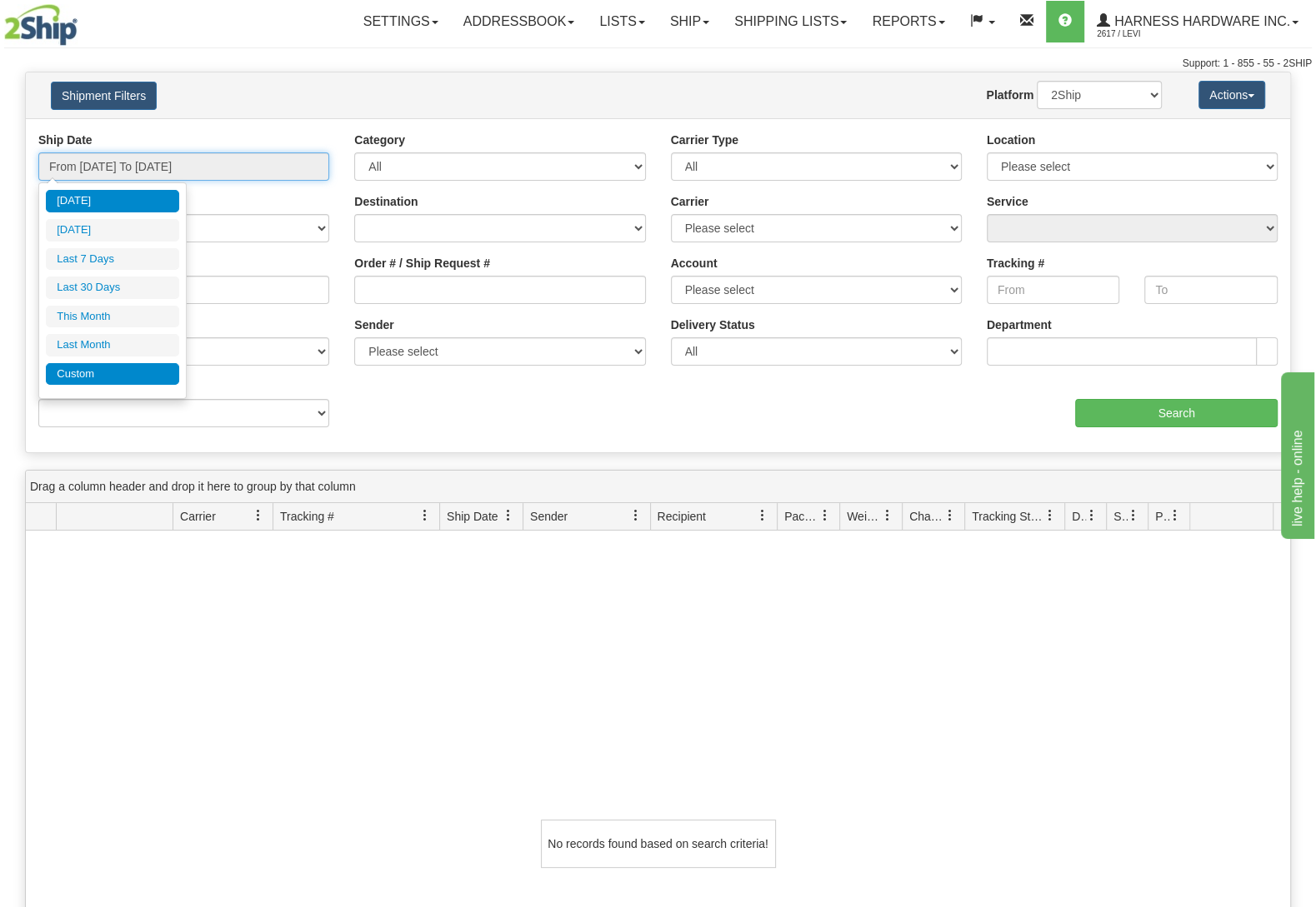
type input "07/01/2025"
type input "07/31/2025"
type input "[DATE]"
click at [126, 378] on li "Custom" at bounding box center [112, 374] width 133 height 23
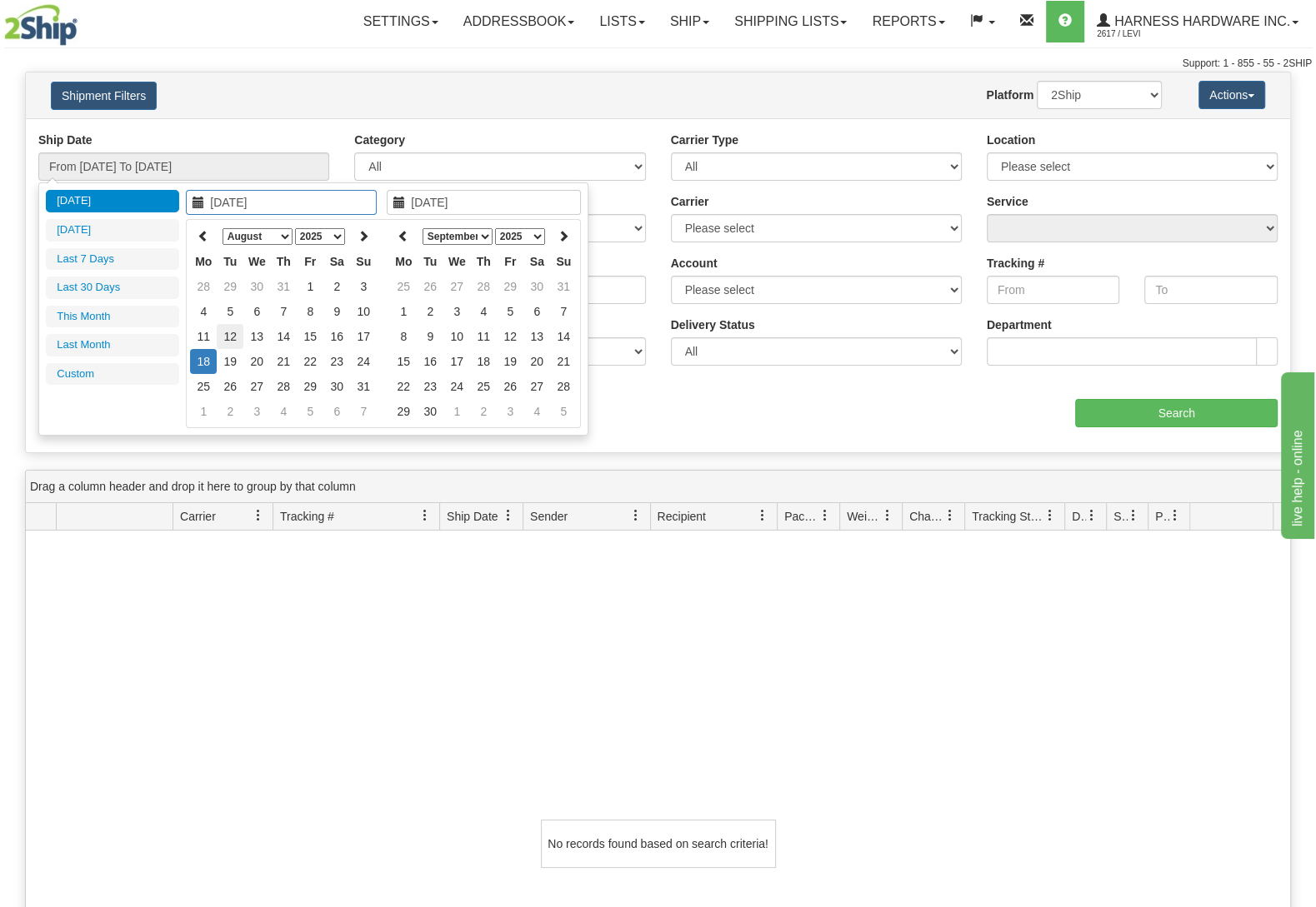
type input "08/12/2025"
click at [226, 332] on td "12" at bounding box center [229, 337] width 26 height 25
type input "08/12/2025"
click at [226, 332] on td "12" at bounding box center [229, 337] width 26 height 25
type input "From 08/12/2025 To 08/12/2025"
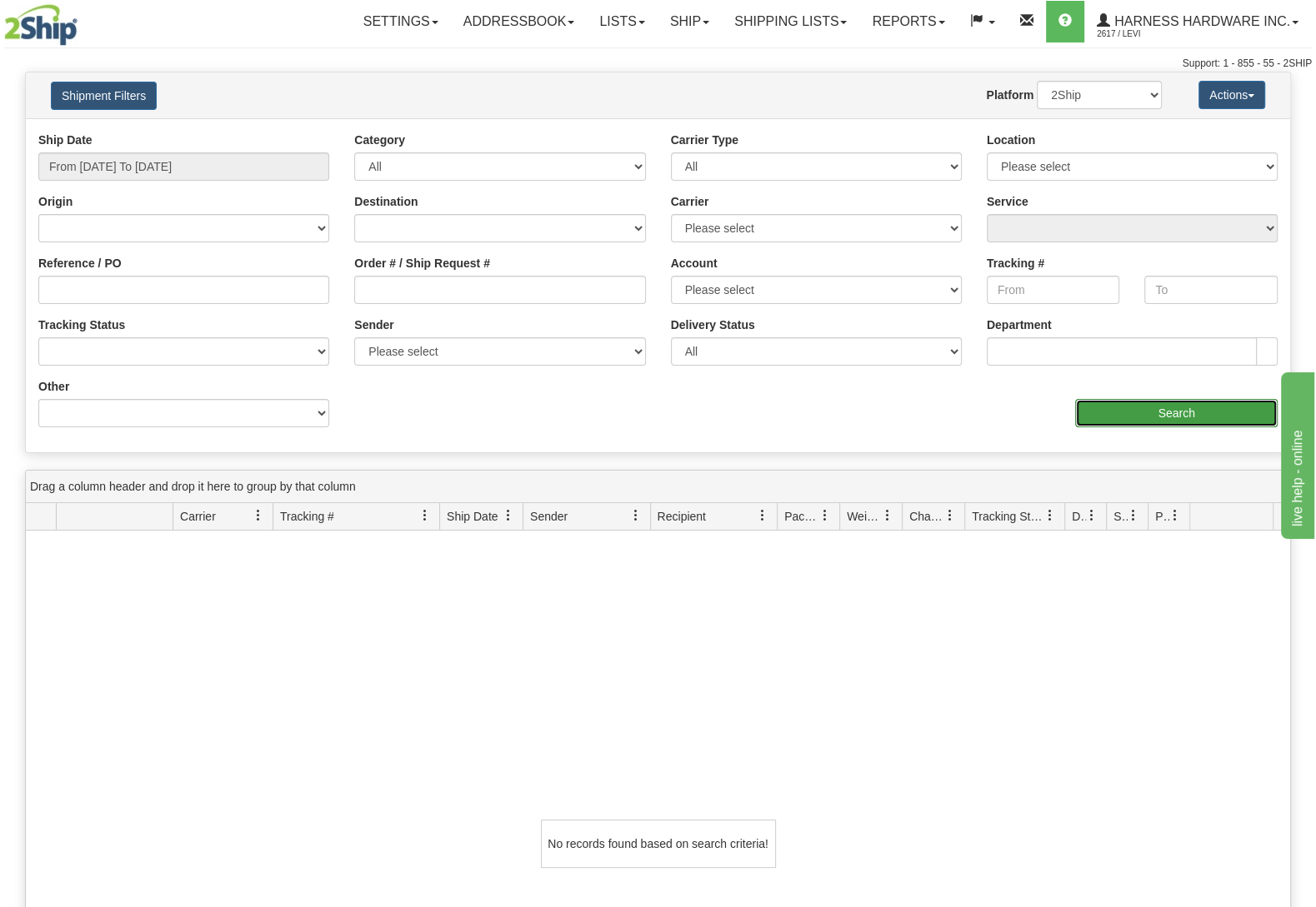
click at [1188, 415] on input "Search" at bounding box center [1176, 412] width 202 height 28
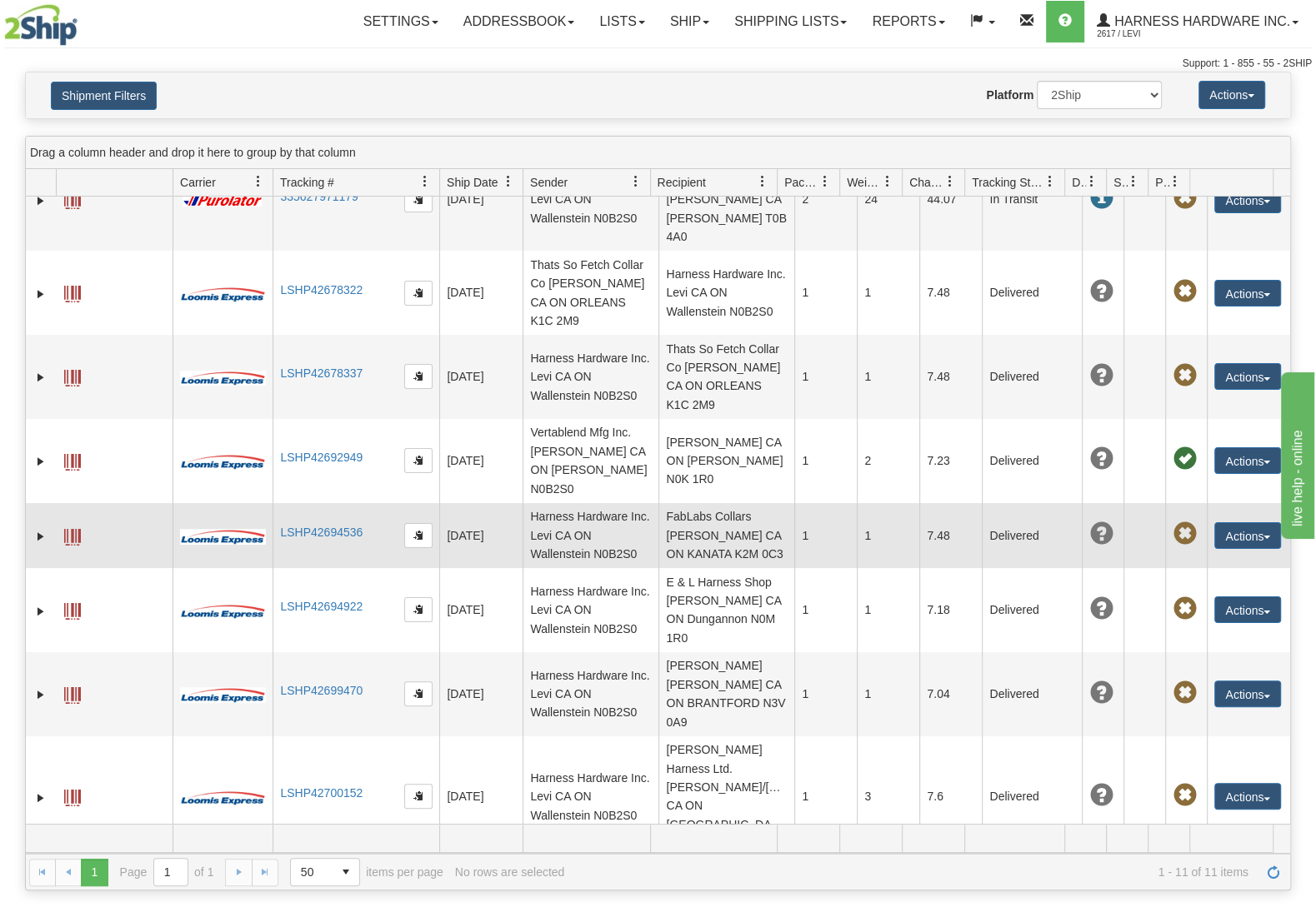
scroll to position [225, 0]
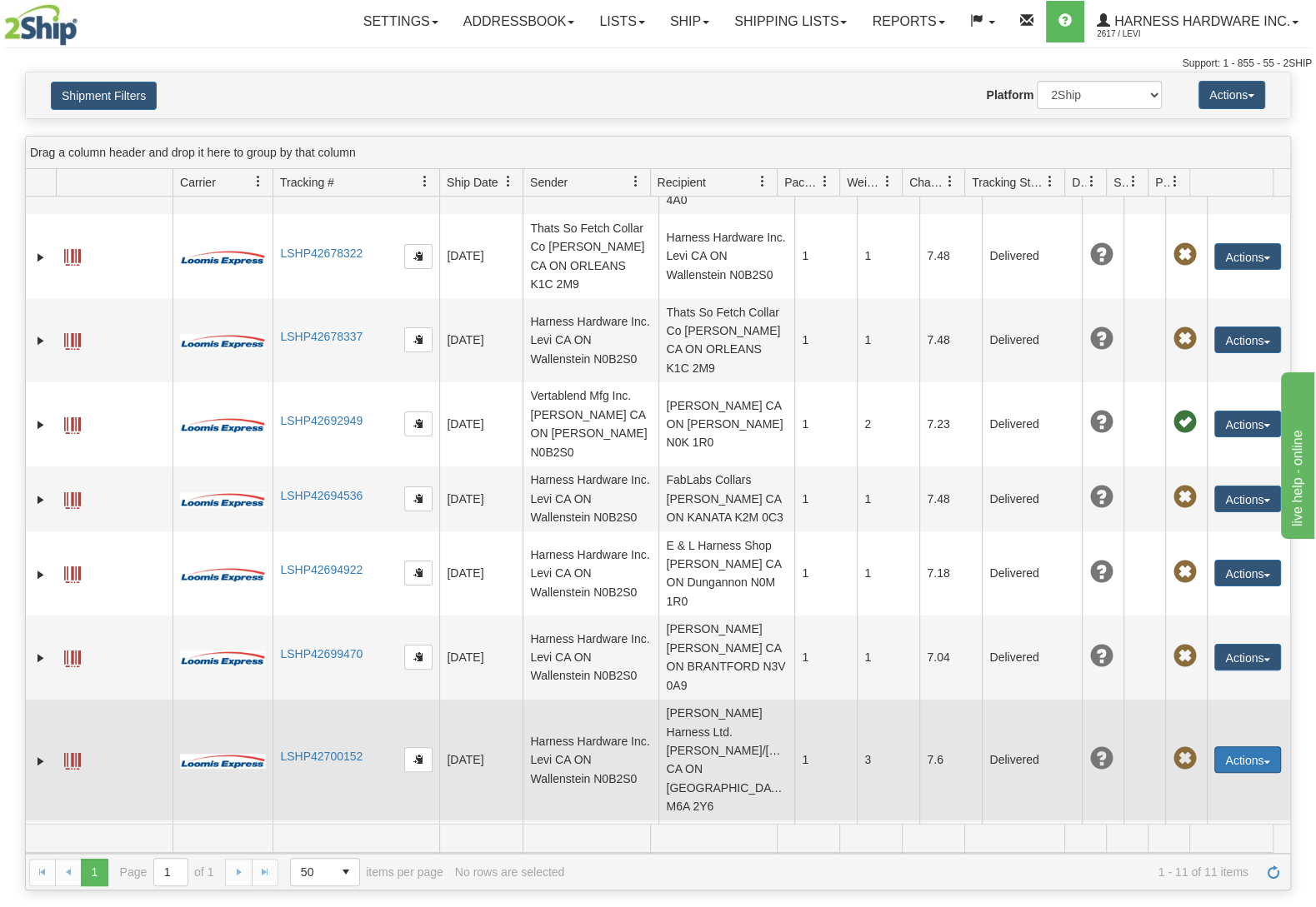
click at [1225, 747] on button "Actions" at bounding box center [1248, 759] width 67 height 26
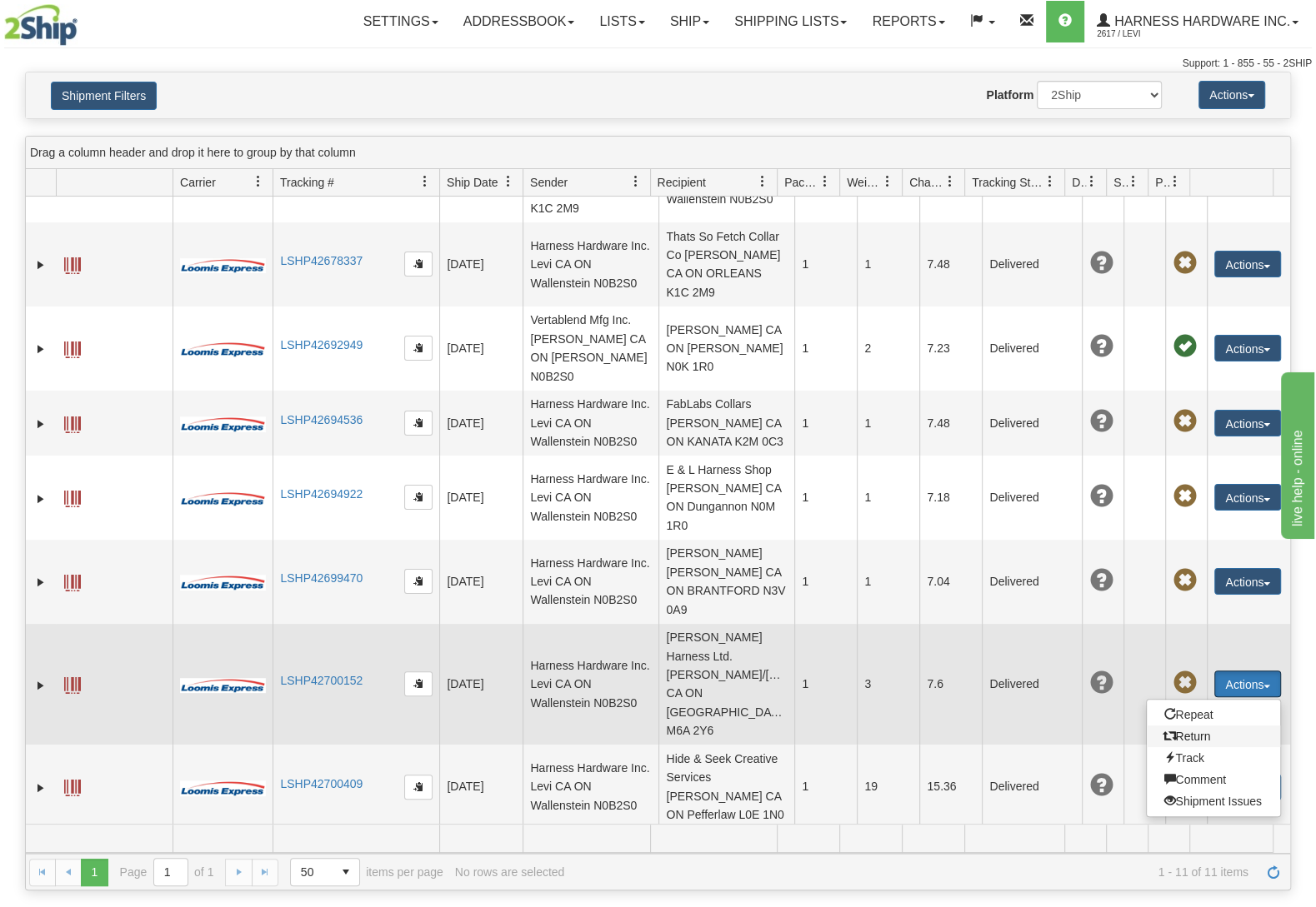
scroll to position [315, 0]
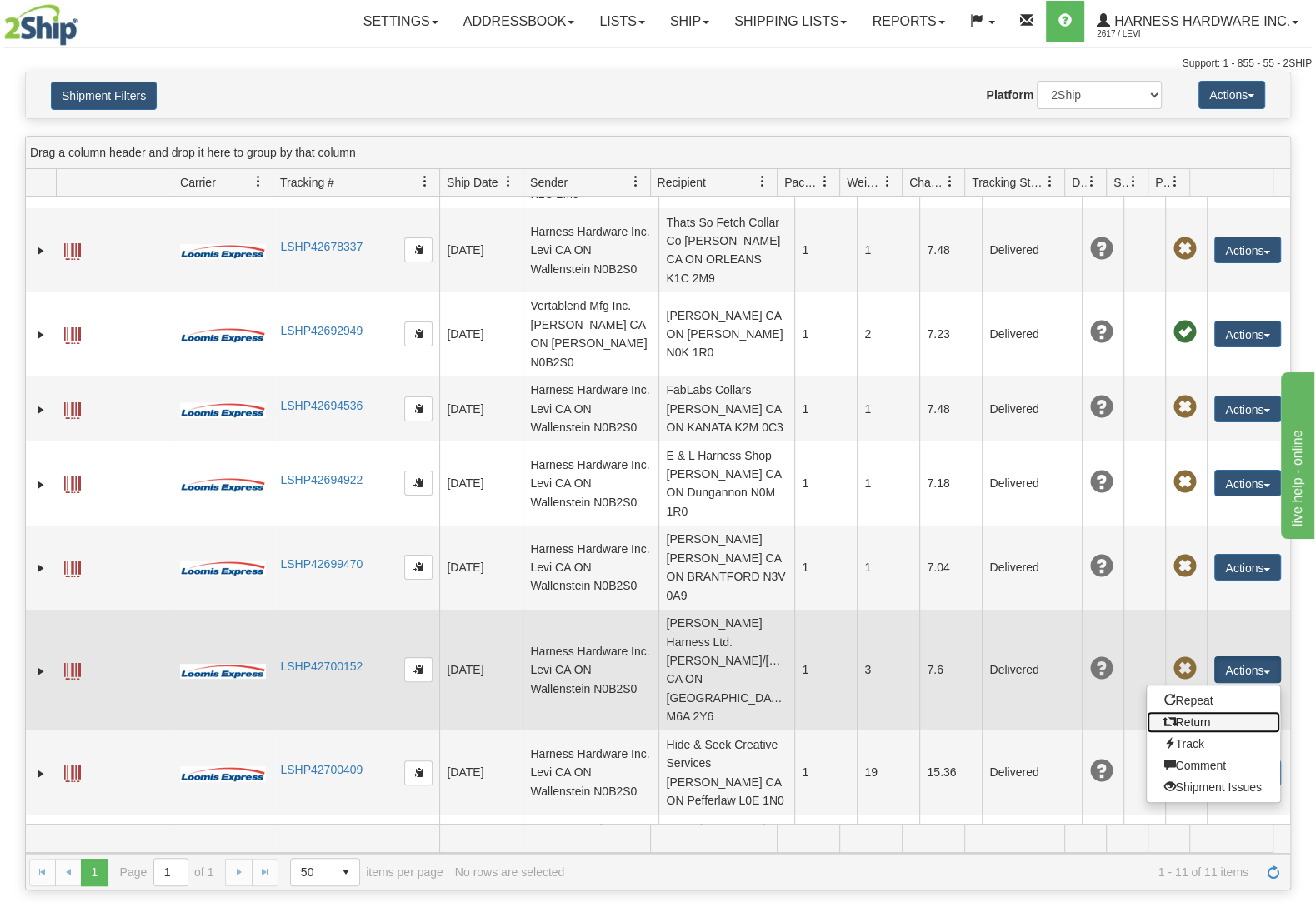
click at [1195, 711] on link "Return" at bounding box center [1213, 722] width 133 height 22
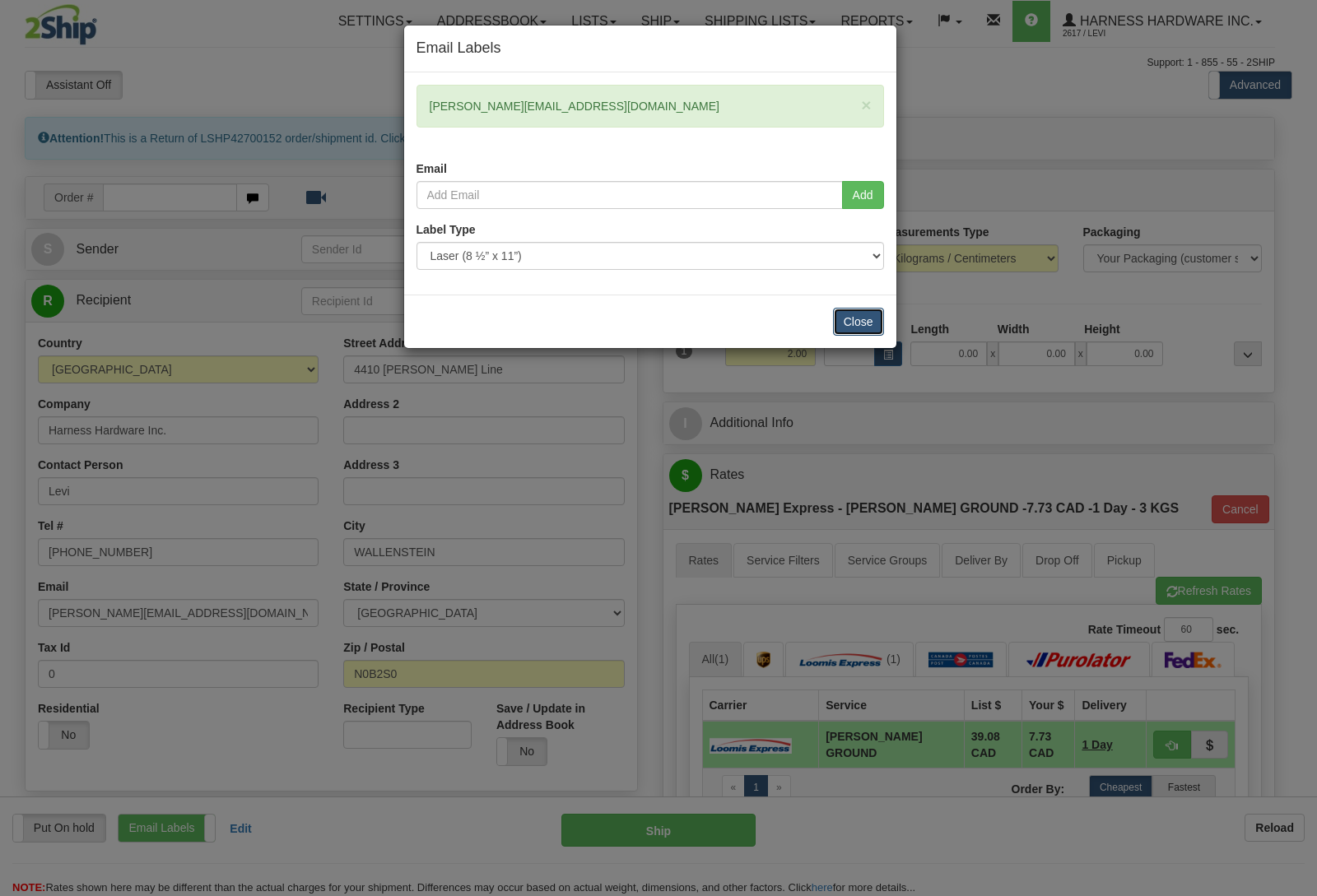
click at [863, 328] on button "Close" at bounding box center [858, 321] width 51 height 28
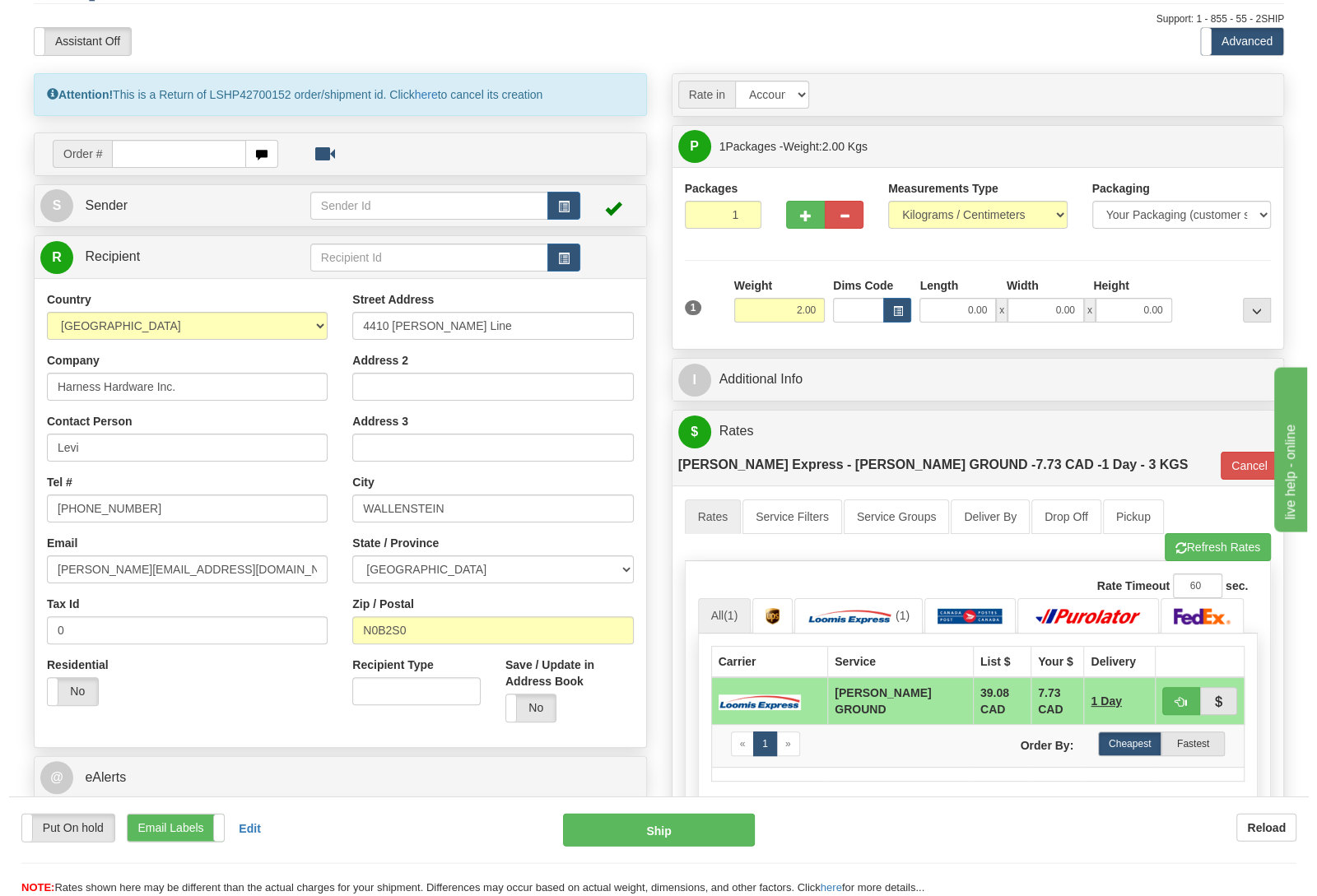
scroll to position [87, 0]
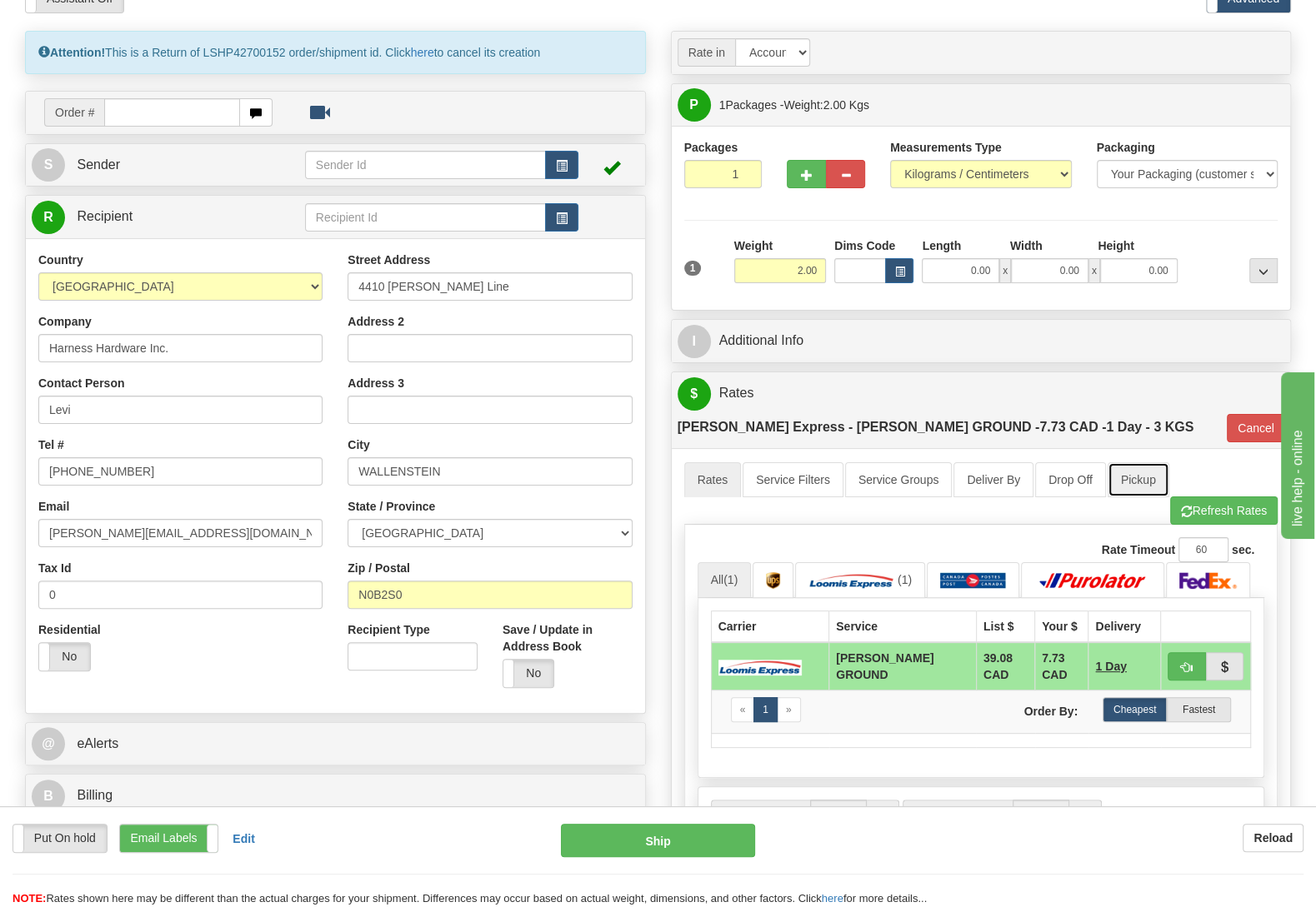
click at [1143, 462] on link "Pickup" at bounding box center [1138, 479] width 62 height 35
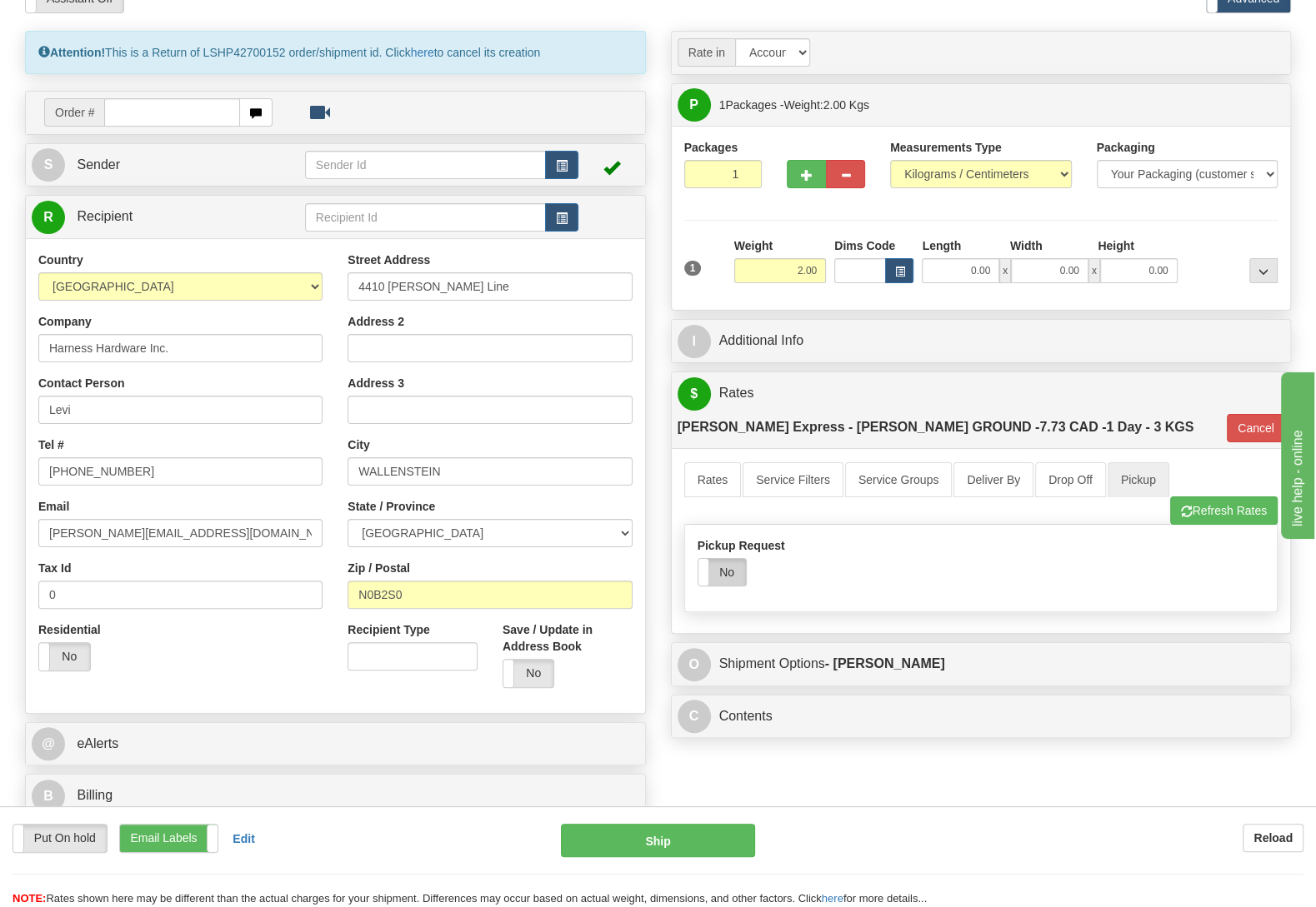
click at [733, 559] on label "No" at bounding box center [721, 572] width 47 height 26
click at [847, 325] on div "I Additional Info" at bounding box center [981, 341] width 619 height 43
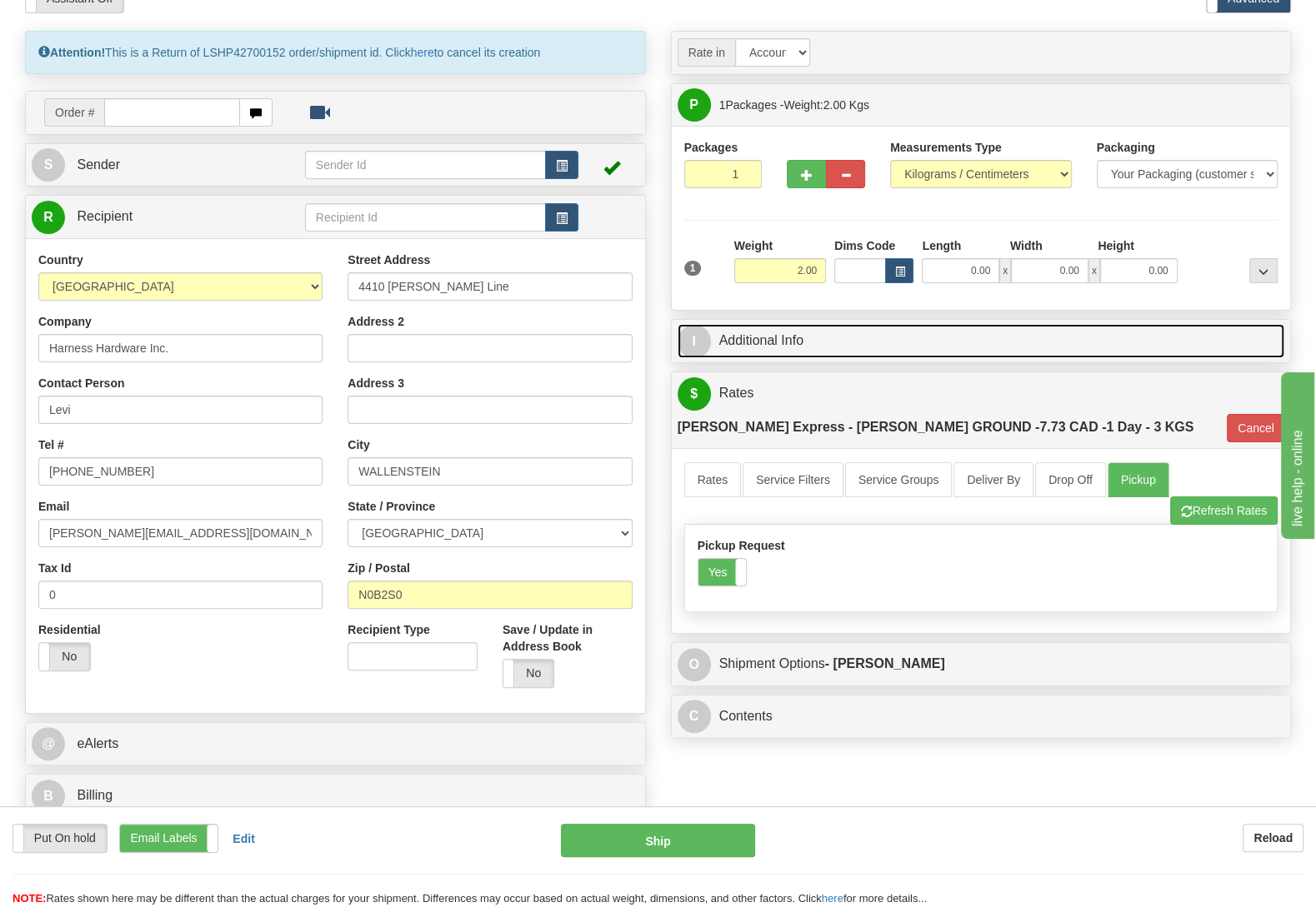
click at [847, 344] on link "I Additional Info" at bounding box center [981, 342] width 607 height 34
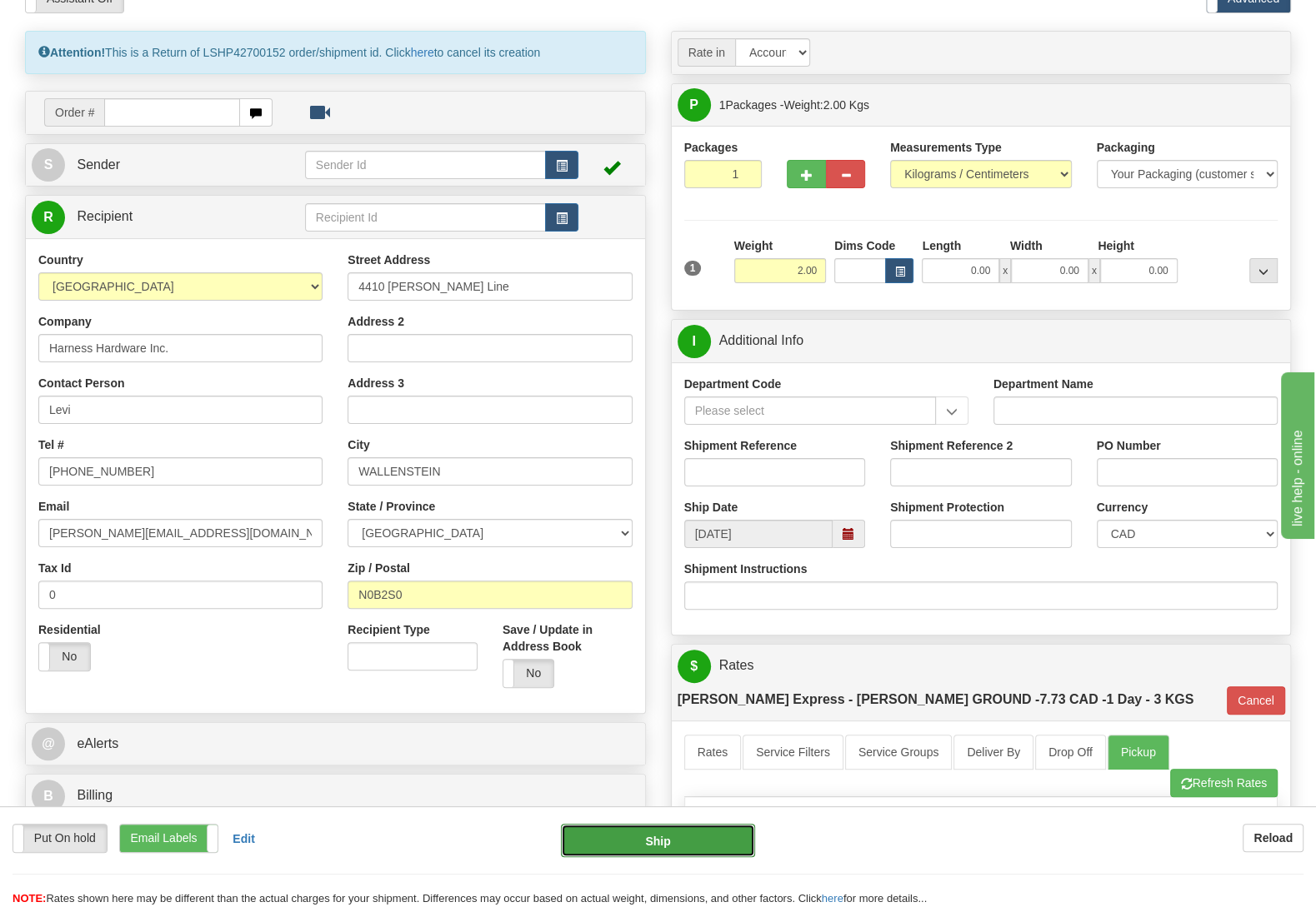
click at [657, 836] on button "Ship" at bounding box center [658, 840] width 194 height 34
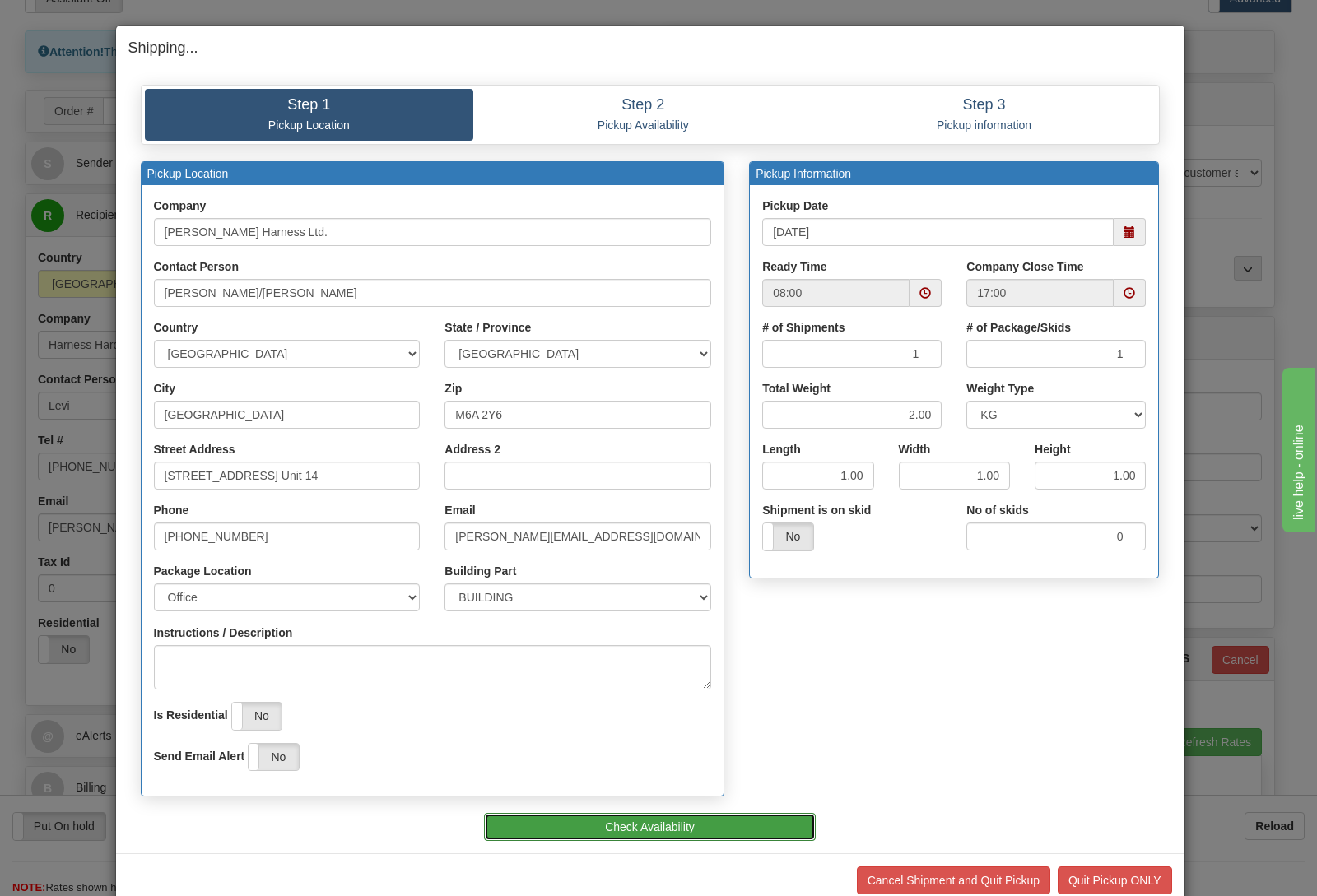
click at [622, 827] on button "Check Availability" at bounding box center [650, 826] width 332 height 28
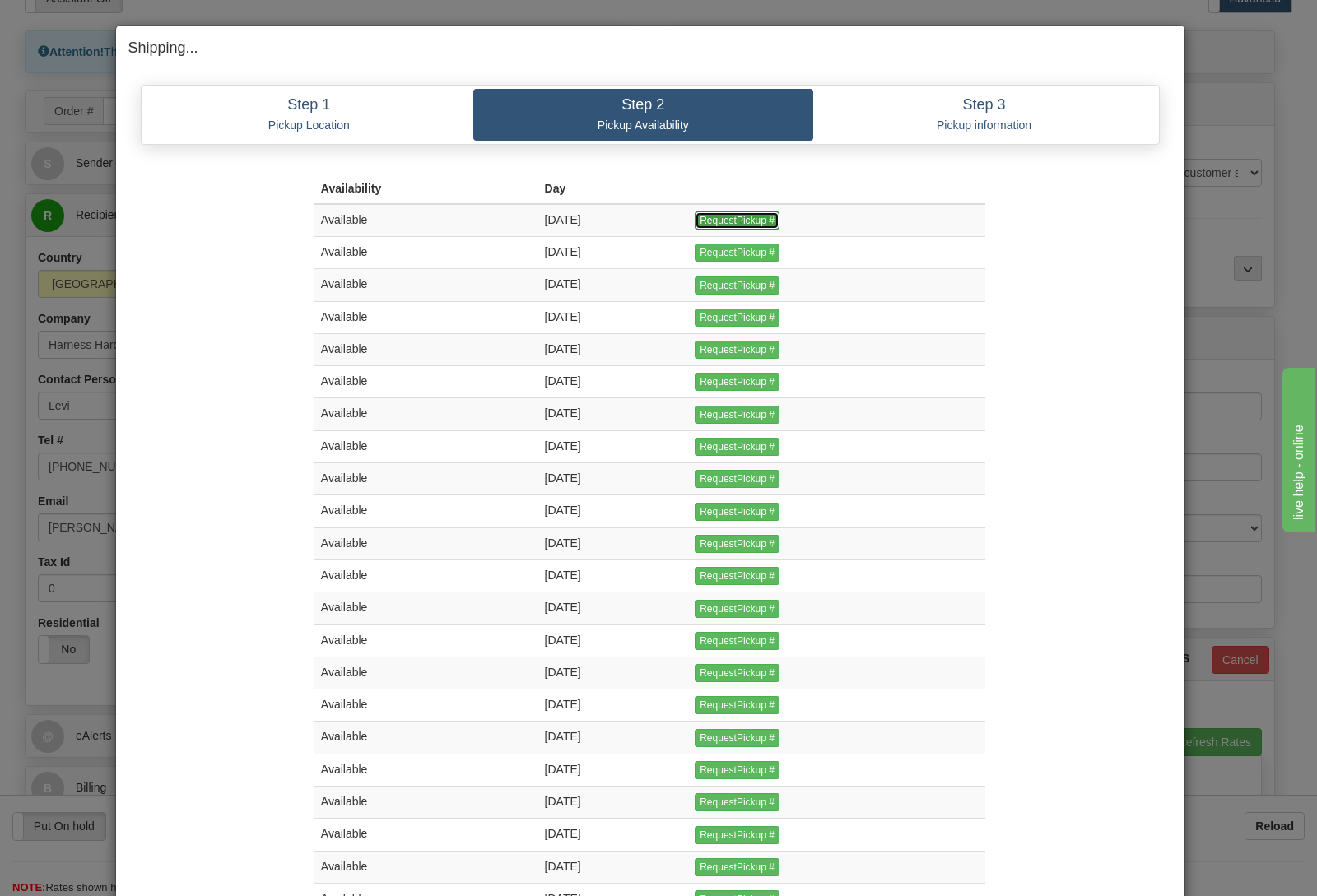
click at [743, 218] on input "RequestPickup #" at bounding box center [737, 220] width 85 height 18
